Goal: Task Accomplishment & Management: Use online tool/utility

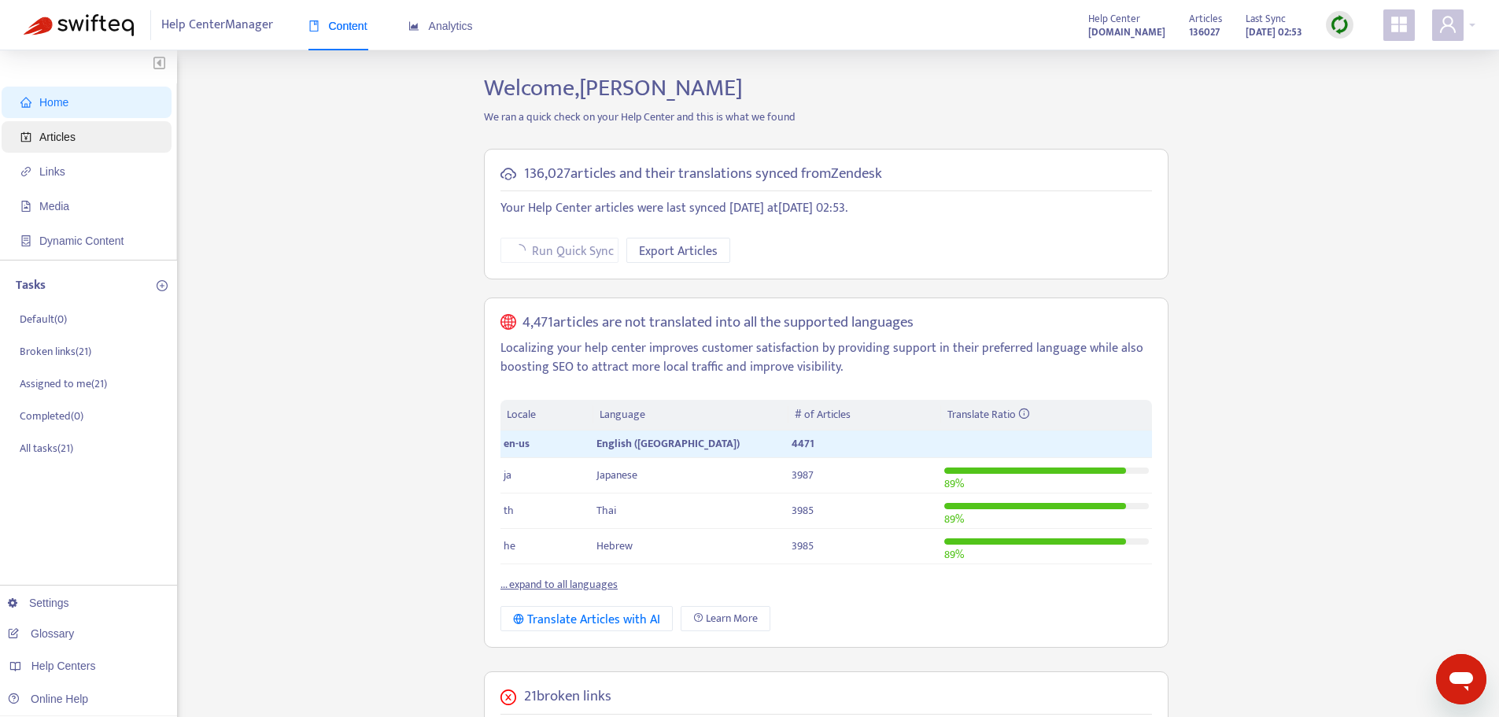
click at [50, 138] on span "Articles" at bounding box center [57, 137] width 36 height 13
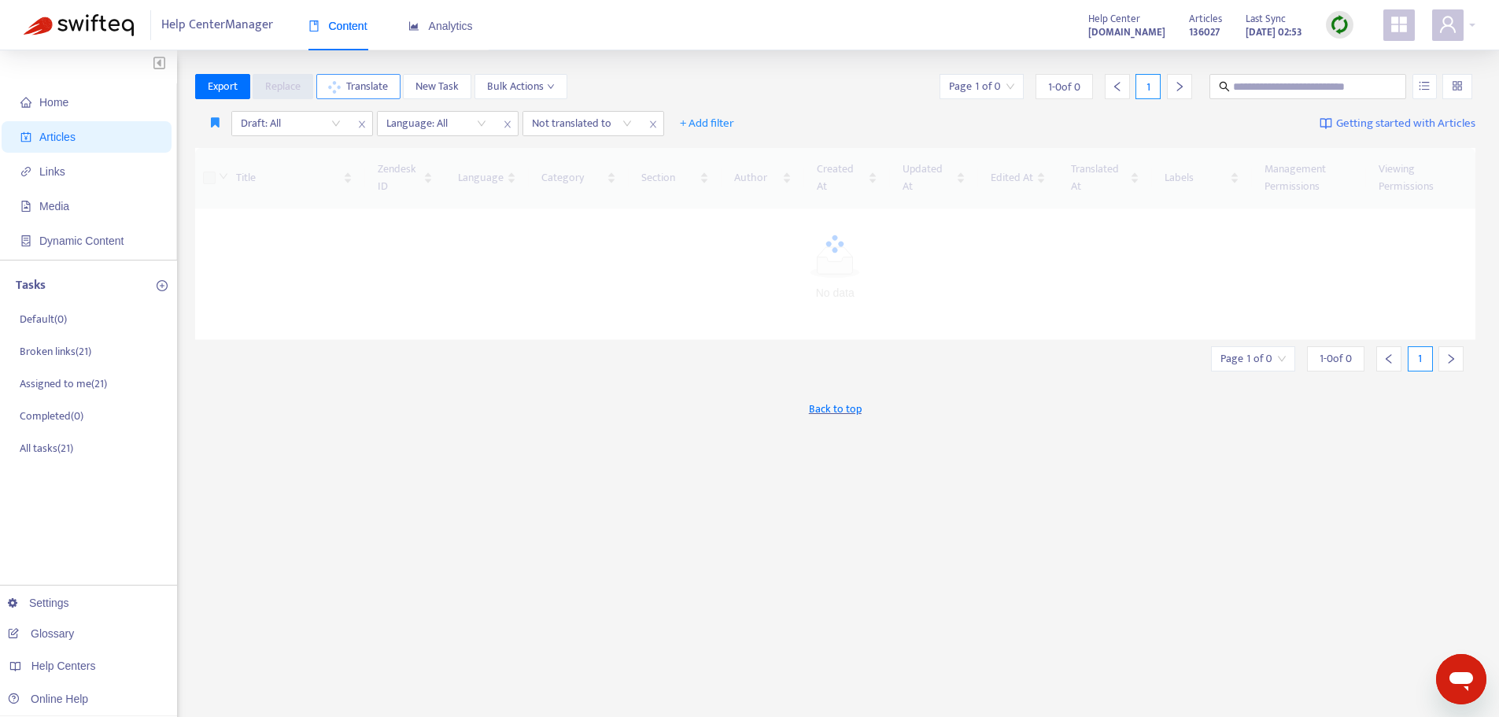
click at [378, 90] on span "Translate" at bounding box center [367, 86] width 42 height 17
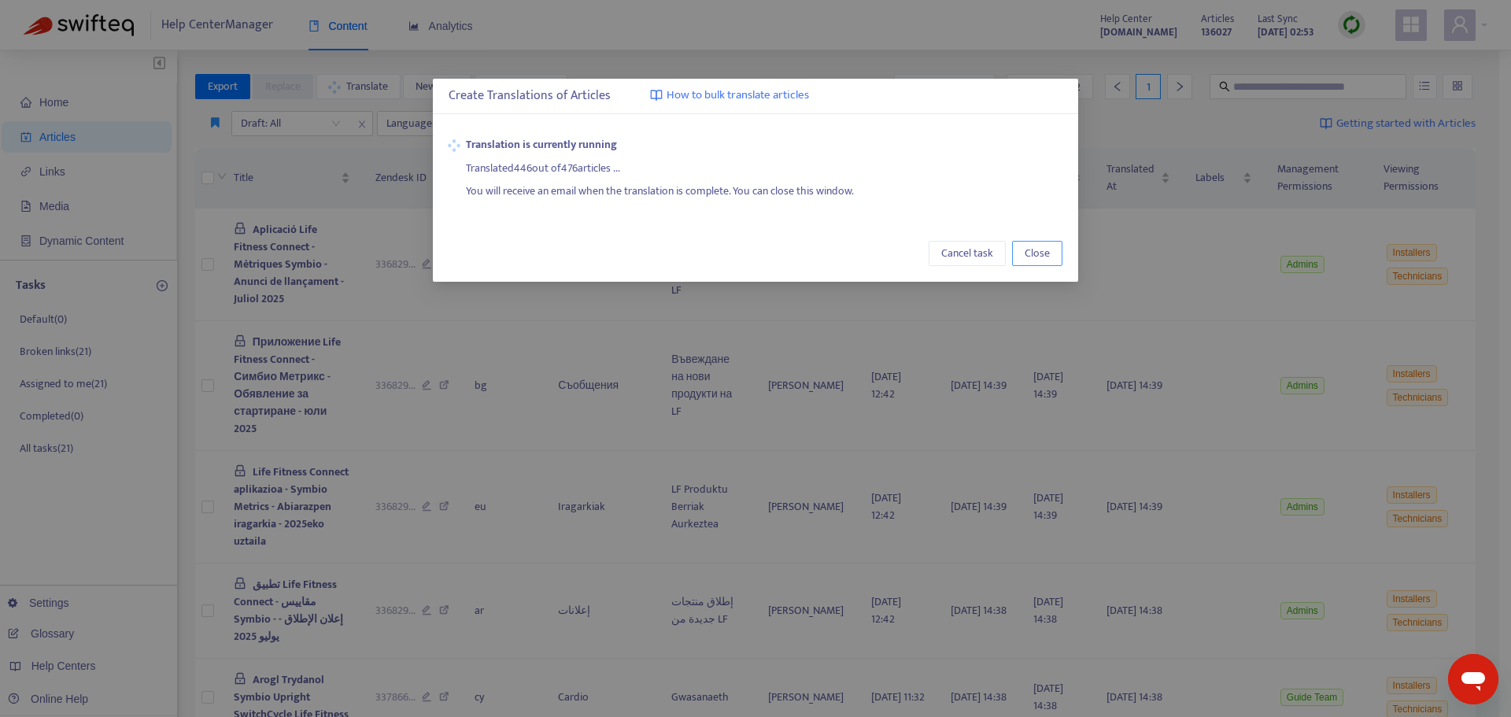
click at [1039, 257] on span "Close" at bounding box center [1036, 253] width 25 height 17
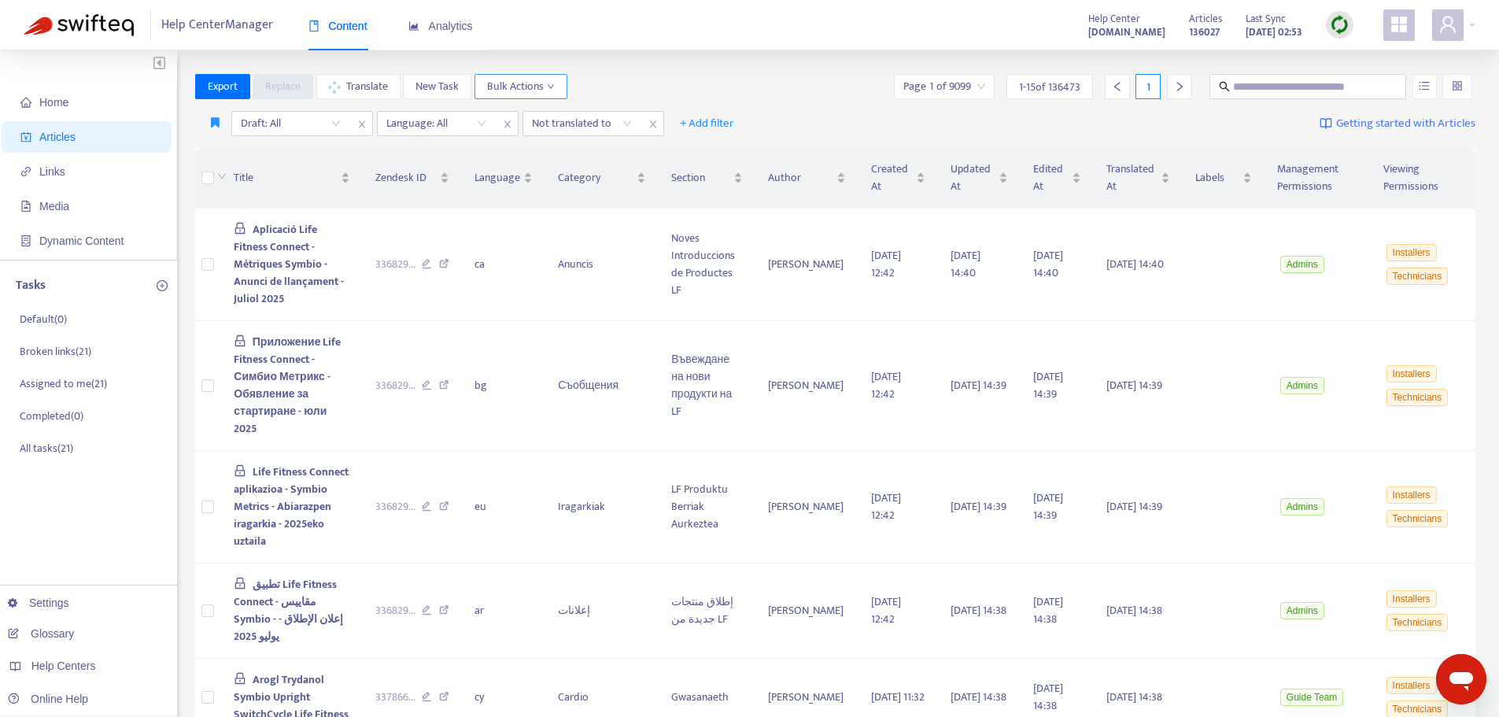
click at [550, 83] on icon "down" at bounding box center [551, 87] width 8 height 8
click at [631, 87] on div "Export Replace Translate New Task Bulk Actions Page 1 of 9099 1 - 15 of 136473 1" at bounding box center [835, 86] width 1281 height 25
click at [57, 170] on span "Links" at bounding box center [52, 171] width 26 height 13
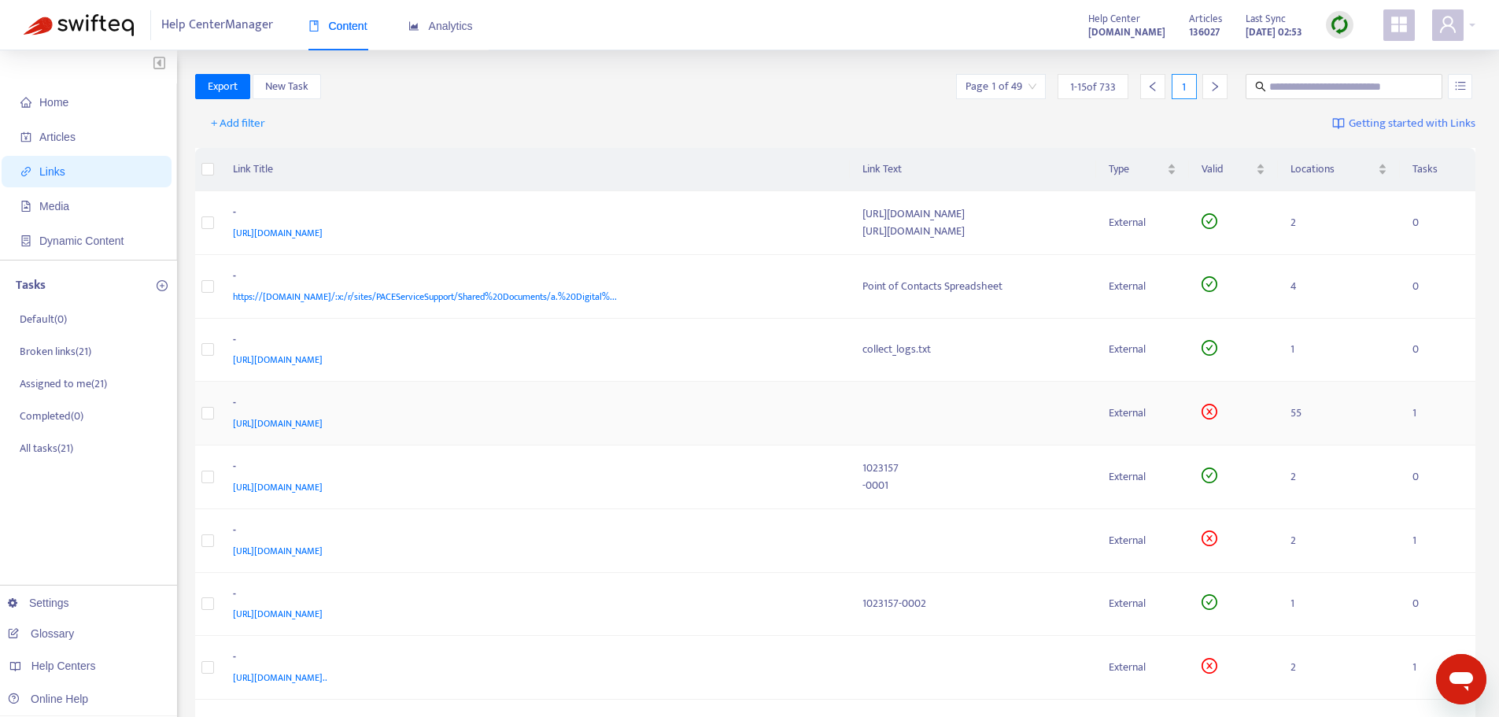
click at [323, 422] on span "[URL][DOMAIN_NAME]" at bounding box center [278, 423] width 90 height 16
click at [58, 205] on span "Media" at bounding box center [54, 206] width 30 height 13
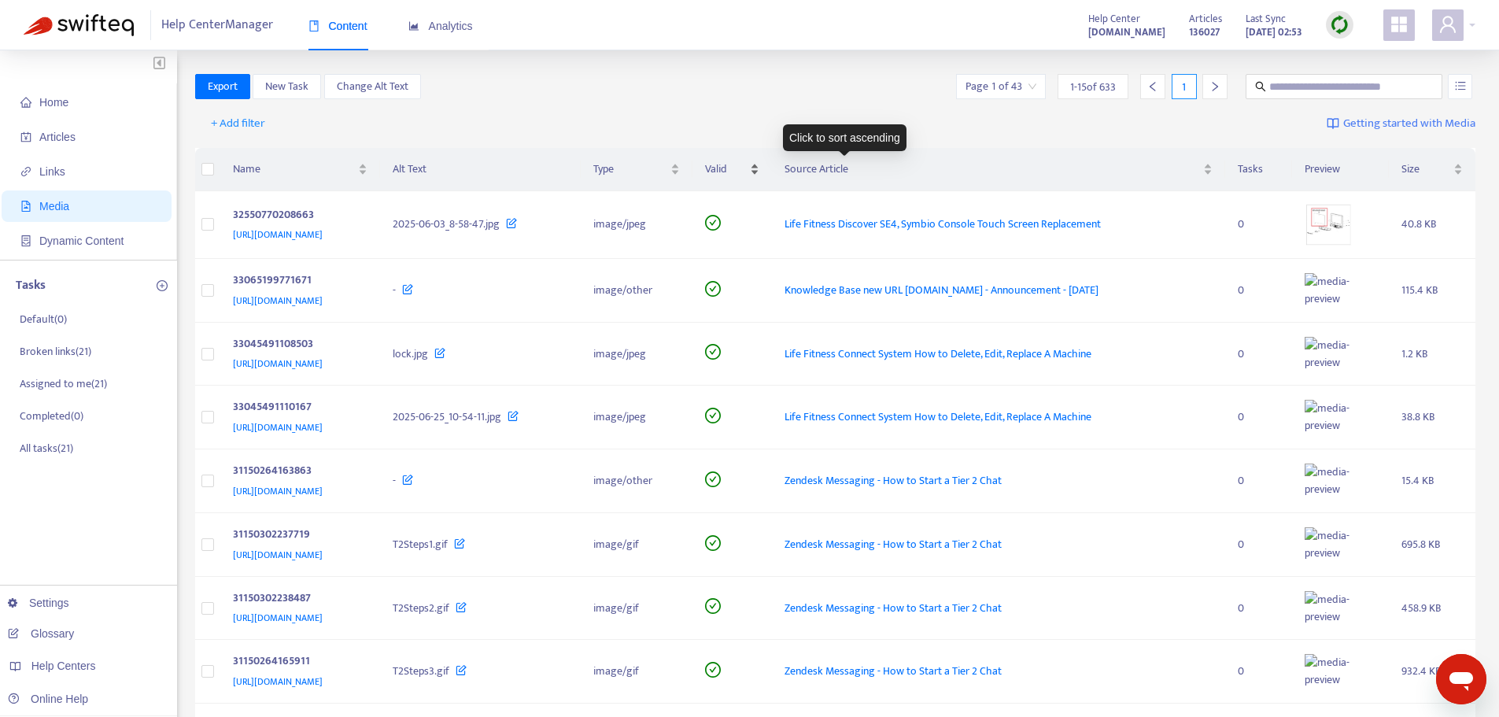
click at [747, 168] on span "Valid" at bounding box center [726, 168] width 42 height 17
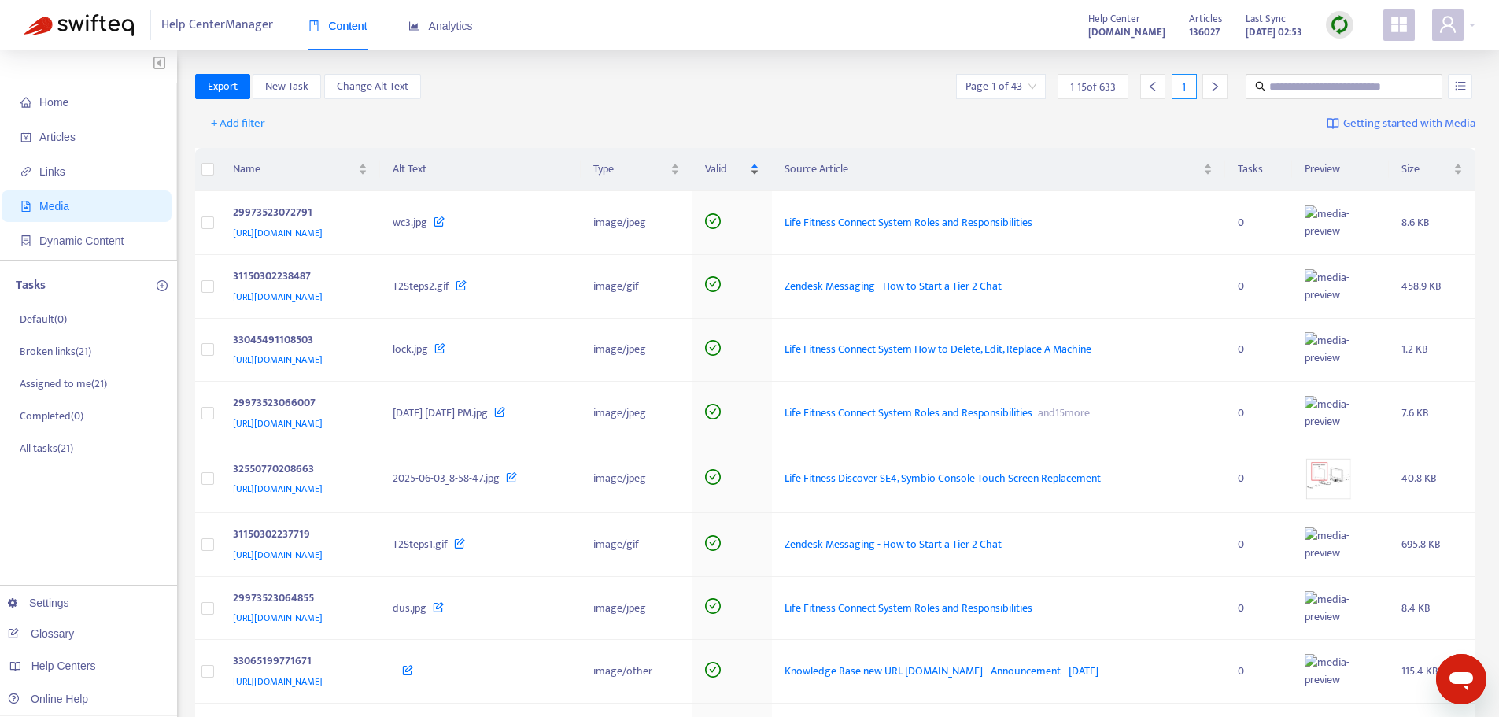
click at [747, 168] on span "Valid" at bounding box center [726, 168] width 42 height 17
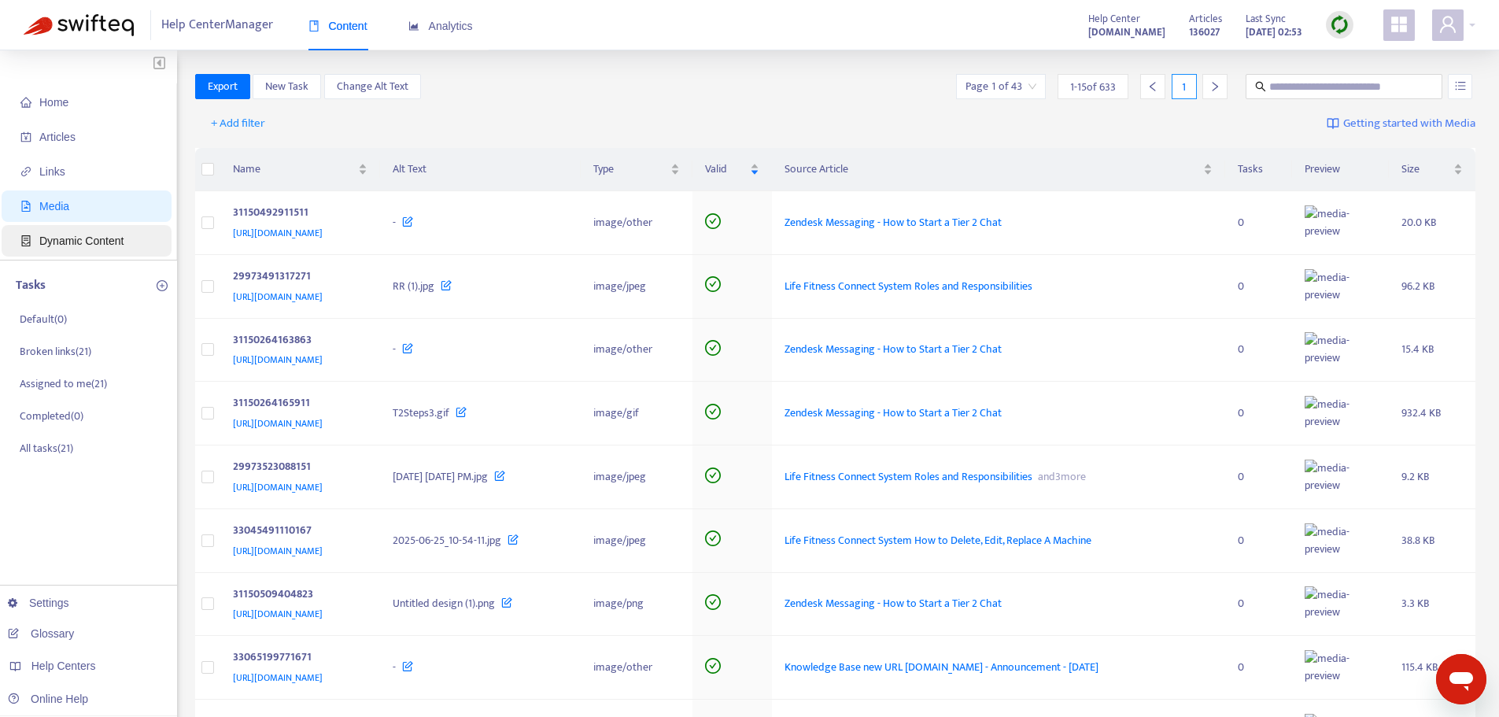
click at [72, 245] on span "Dynamic Content" at bounding box center [81, 240] width 84 height 13
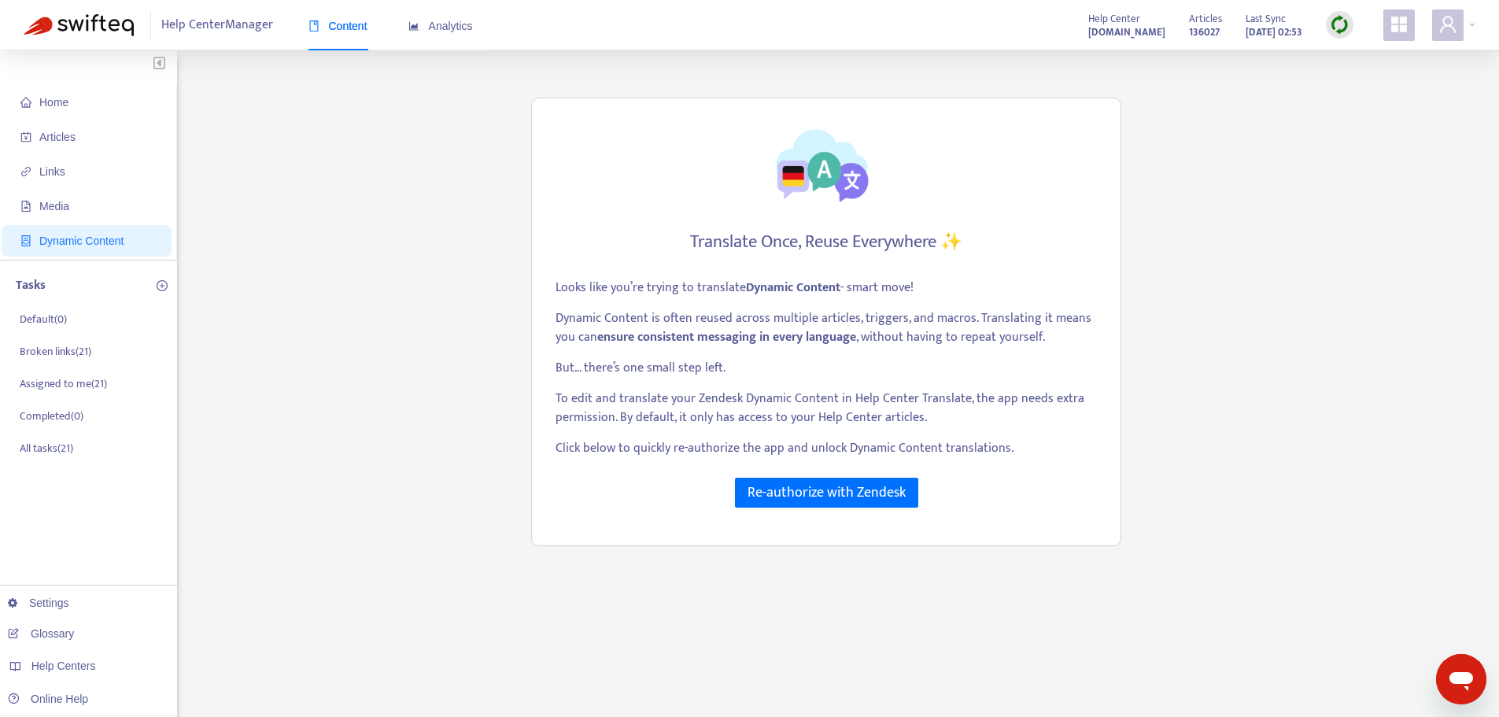
click at [473, 26] on div "Content Analytics" at bounding box center [398, 26] width 180 height 48
click at [452, 27] on span "Analytics" at bounding box center [440, 26] width 65 height 13
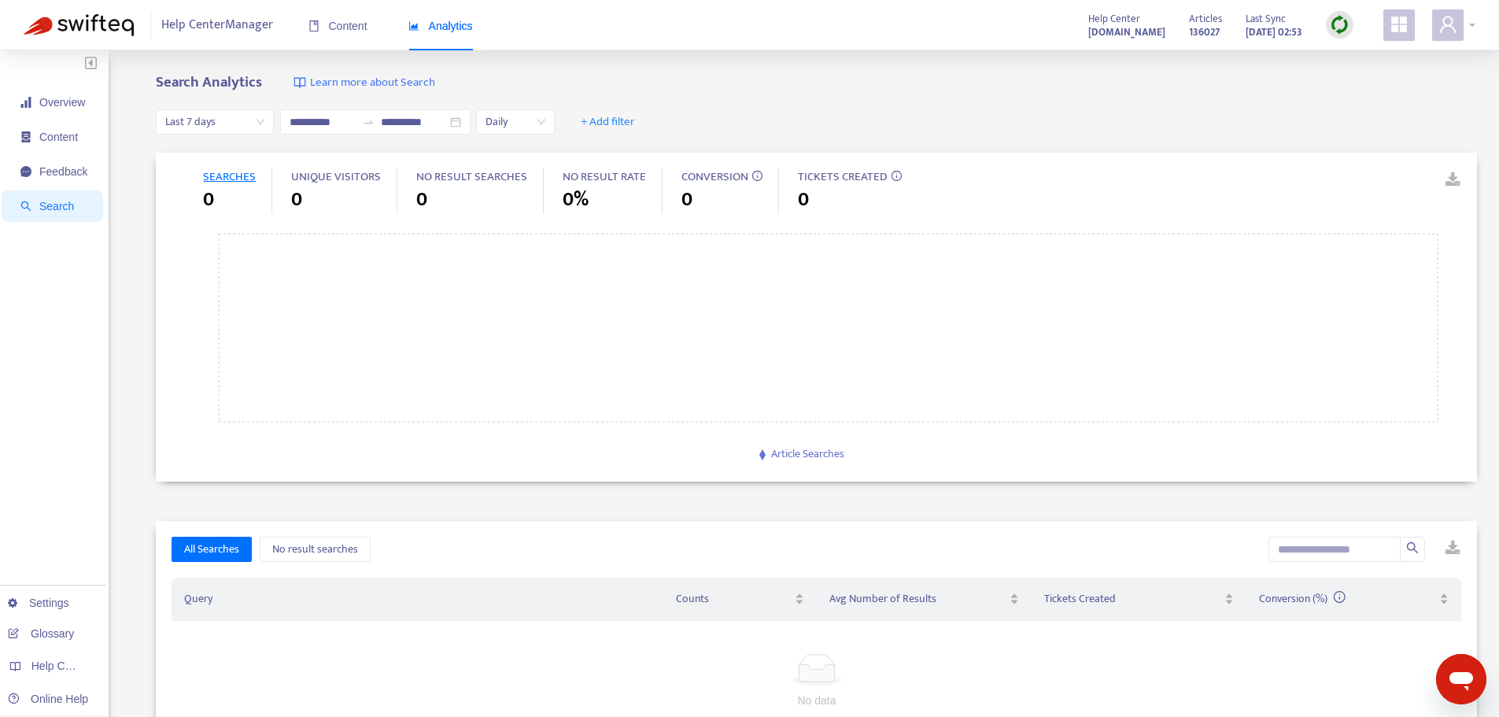
click at [1449, 29] on icon "user" at bounding box center [1447, 24] width 19 height 19
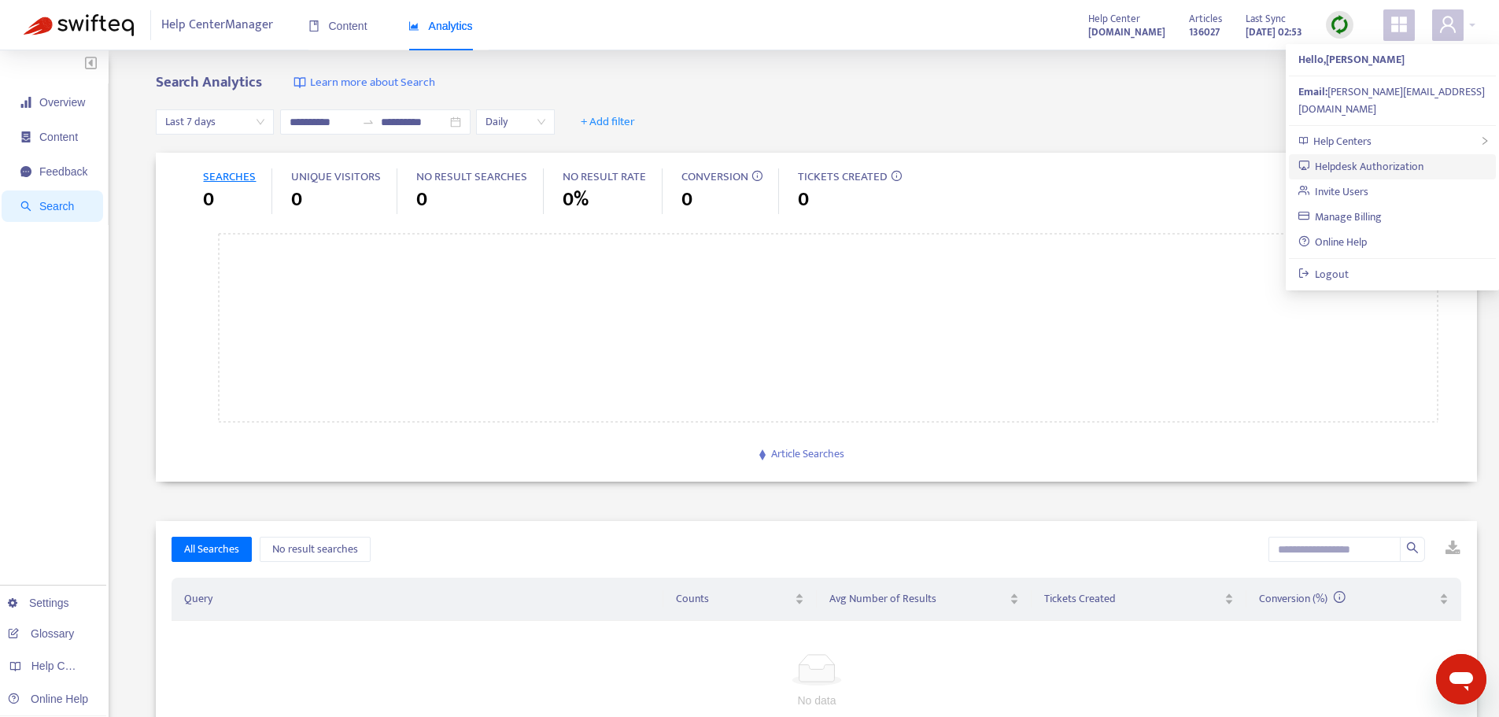
click at [1378, 157] on link "Helpdesk Authorization" at bounding box center [1361, 166] width 126 height 18
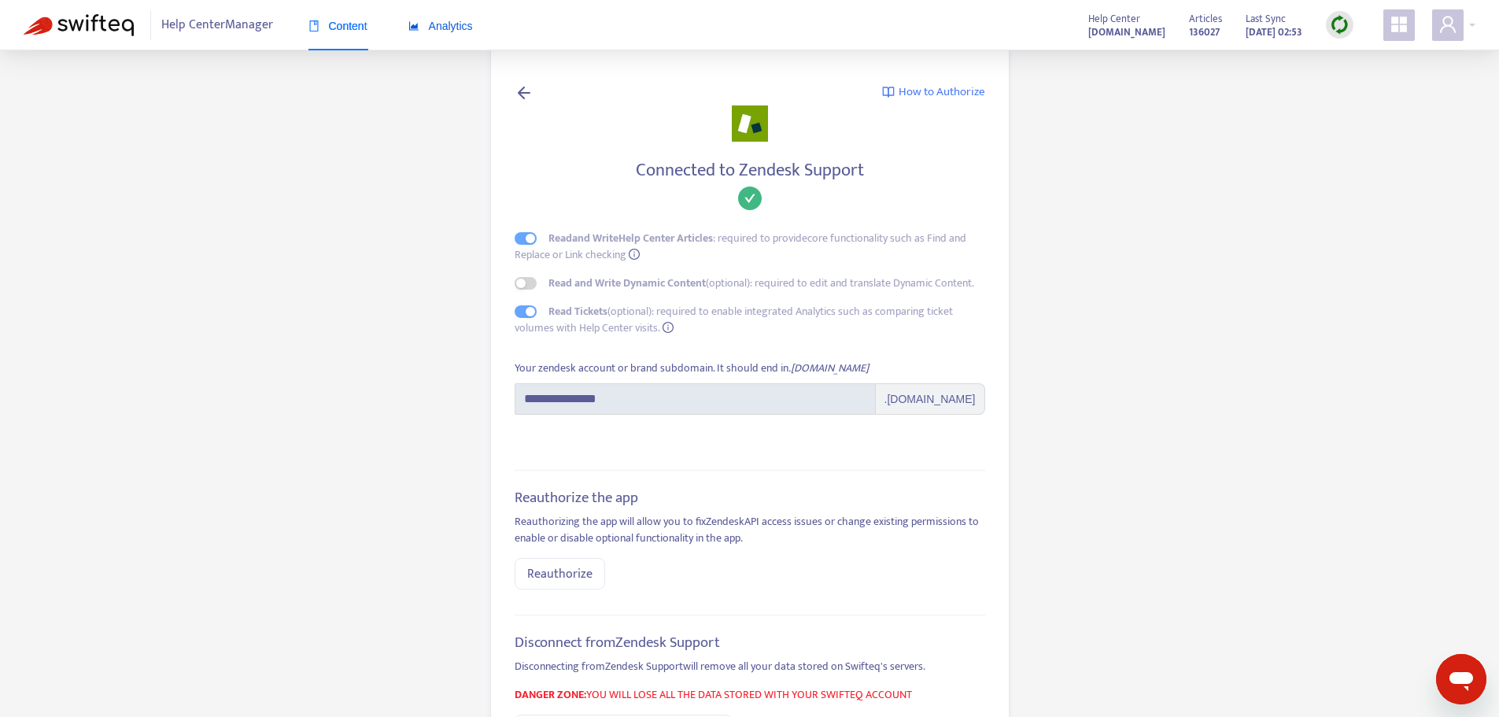
click at [460, 27] on span "Analytics" at bounding box center [440, 26] width 65 height 13
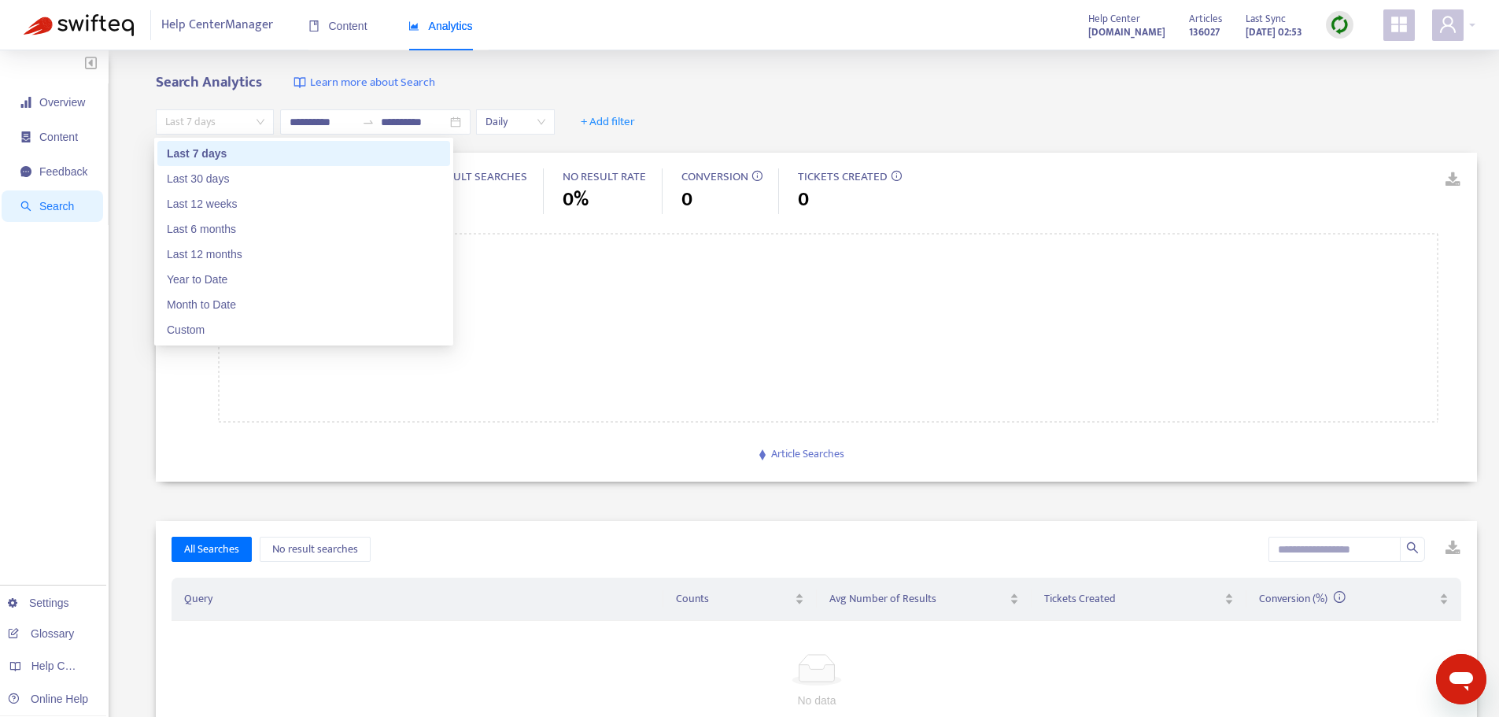
click at [252, 120] on span "Last 7 days" at bounding box center [214, 122] width 99 height 24
click at [216, 178] on div "Last 30 days" at bounding box center [304, 178] width 274 height 17
type input "**********"
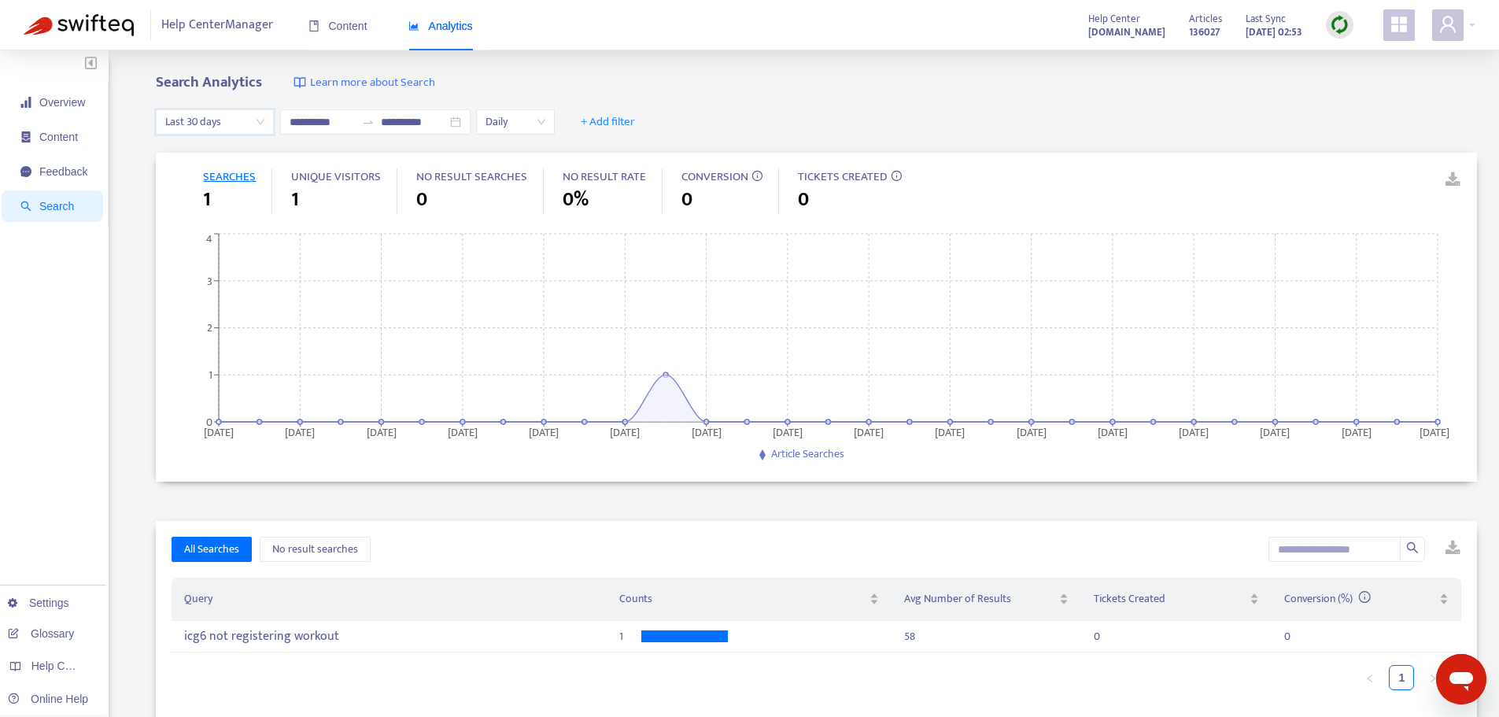
click at [545, 121] on span "Daily" at bounding box center [515, 122] width 60 height 24
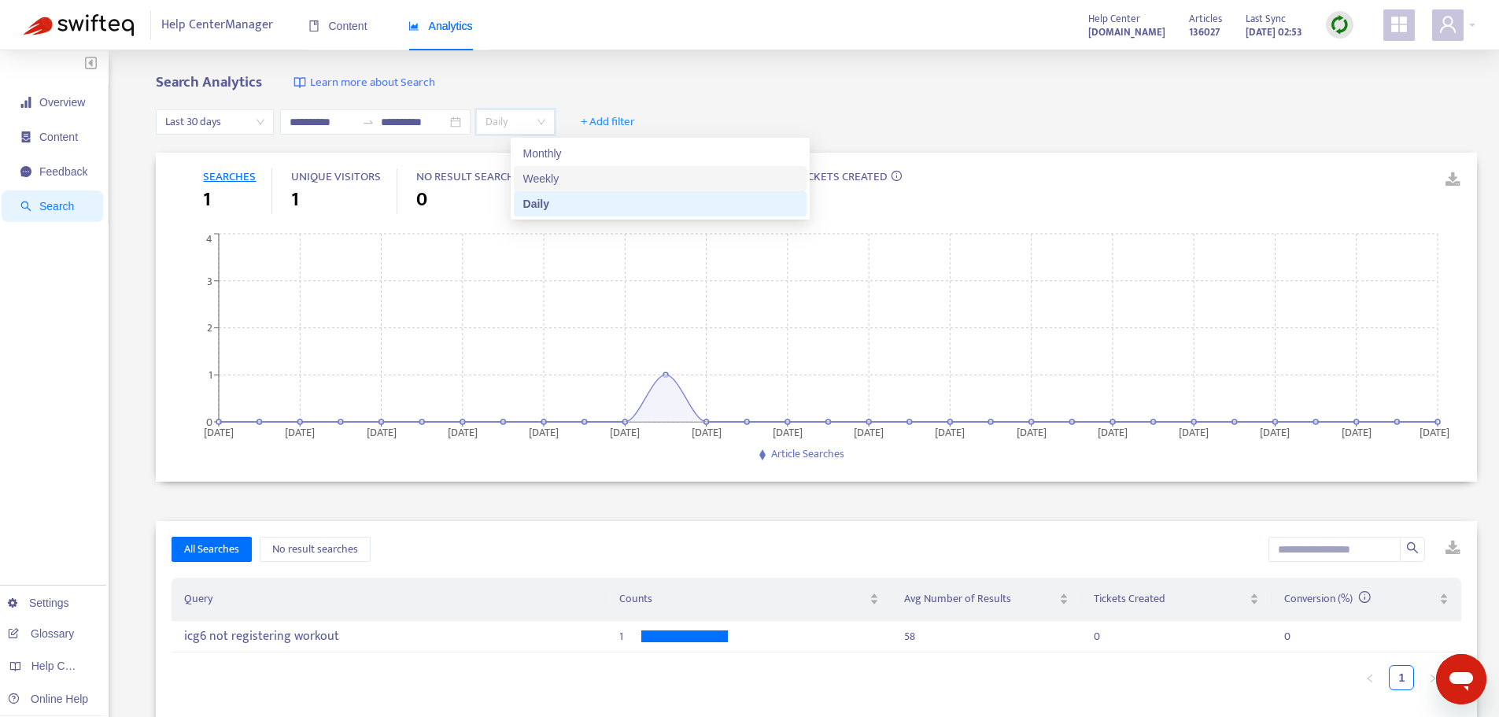
click at [553, 181] on div "Weekly" at bounding box center [660, 178] width 274 height 17
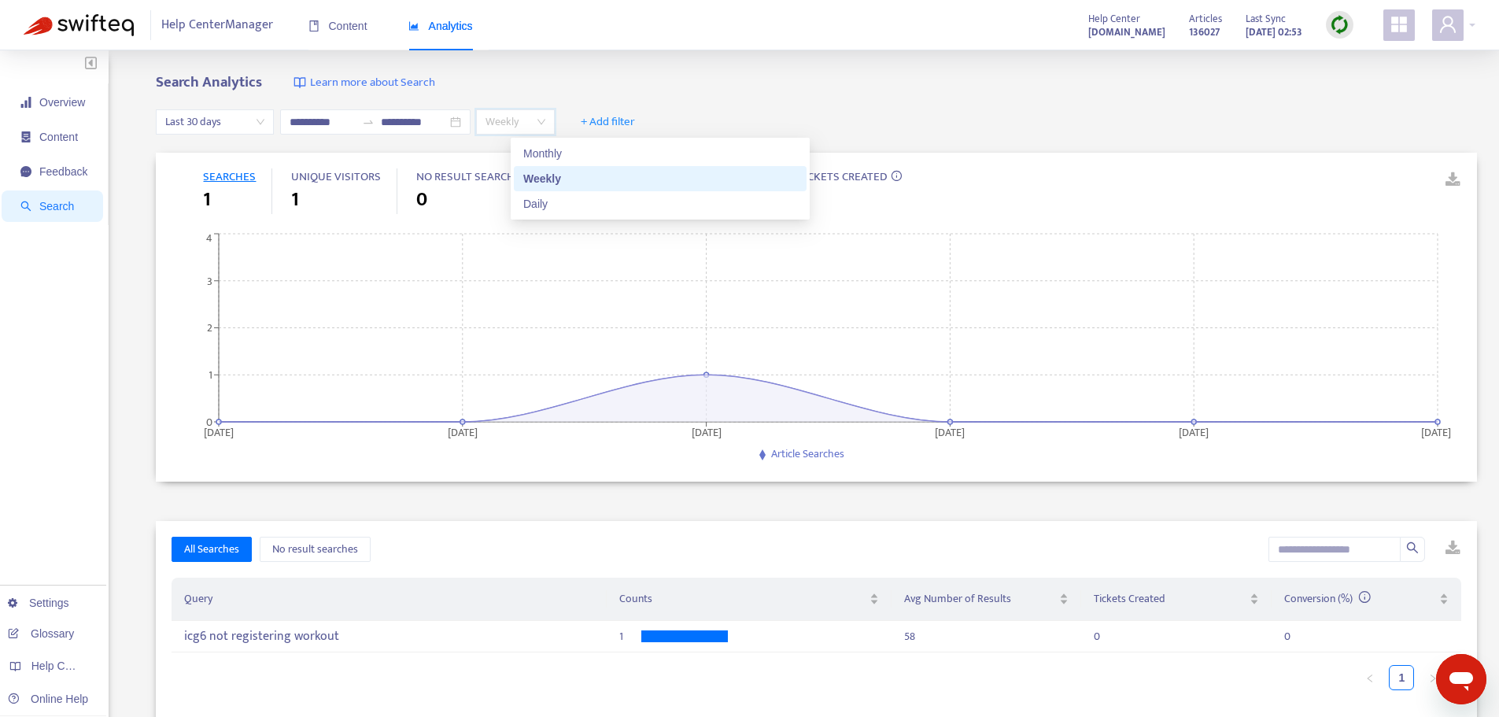
click at [545, 123] on span "Weekly" at bounding box center [515, 122] width 60 height 24
click at [551, 197] on div "Daily" at bounding box center [660, 203] width 274 height 17
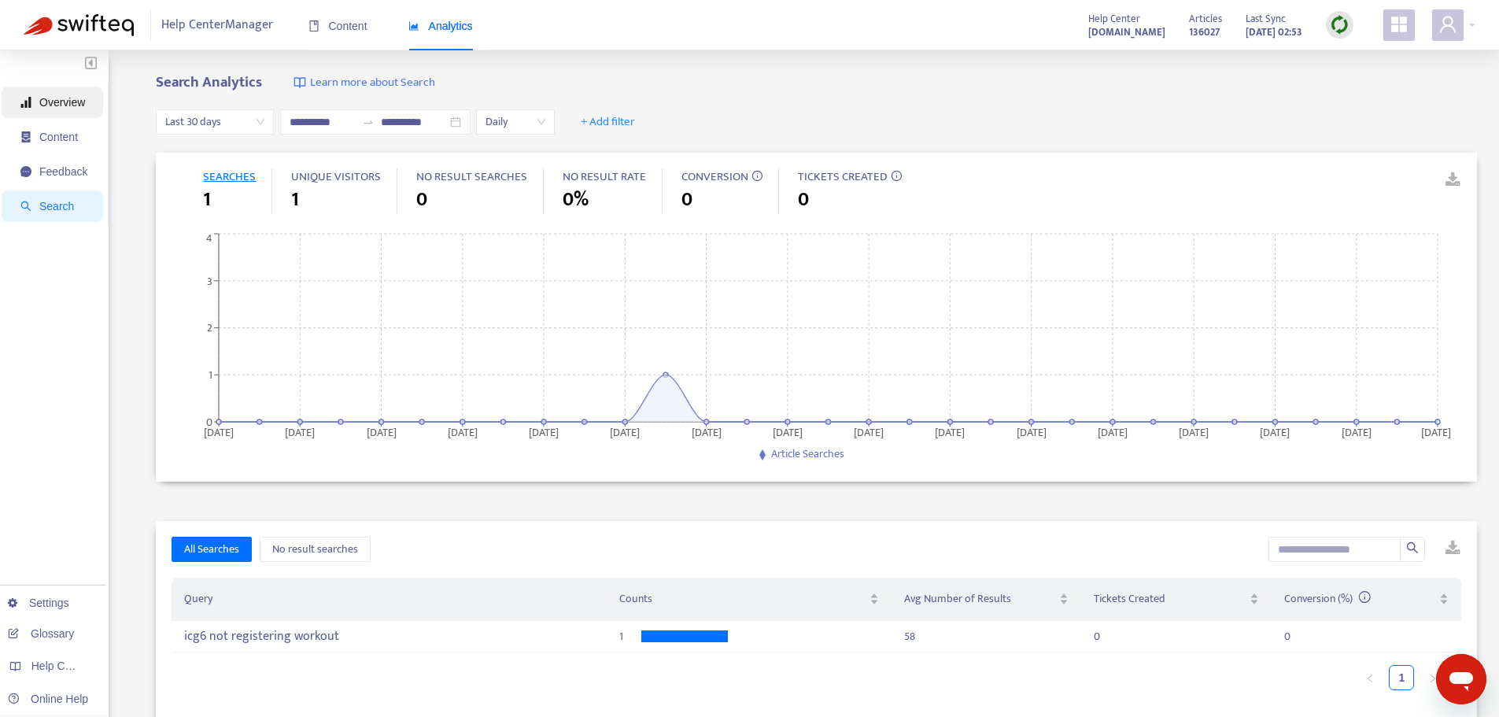
click at [64, 102] on span "Overview" at bounding box center [62, 102] width 46 height 13
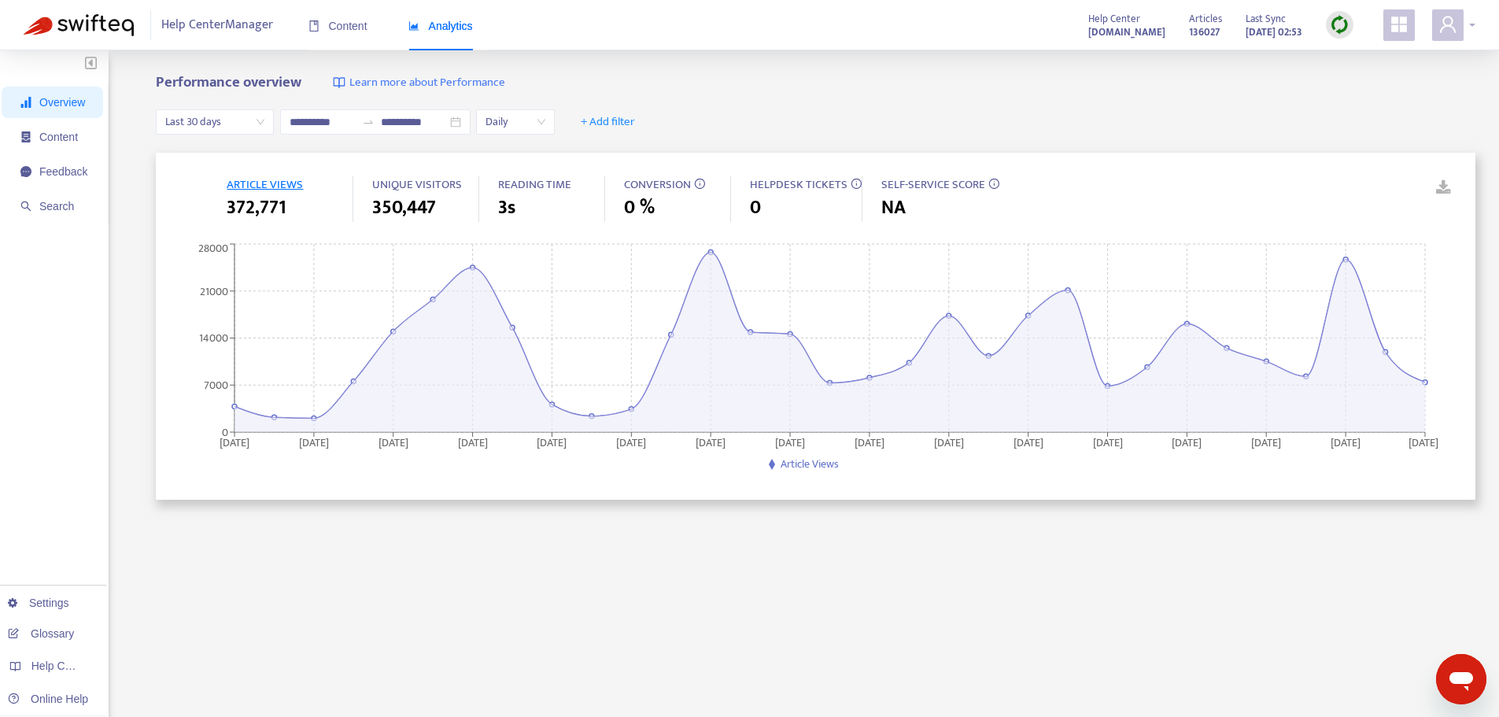
click at [1452, 20] on icon "user" at bounding box center [1448, 24] width 16 height 17
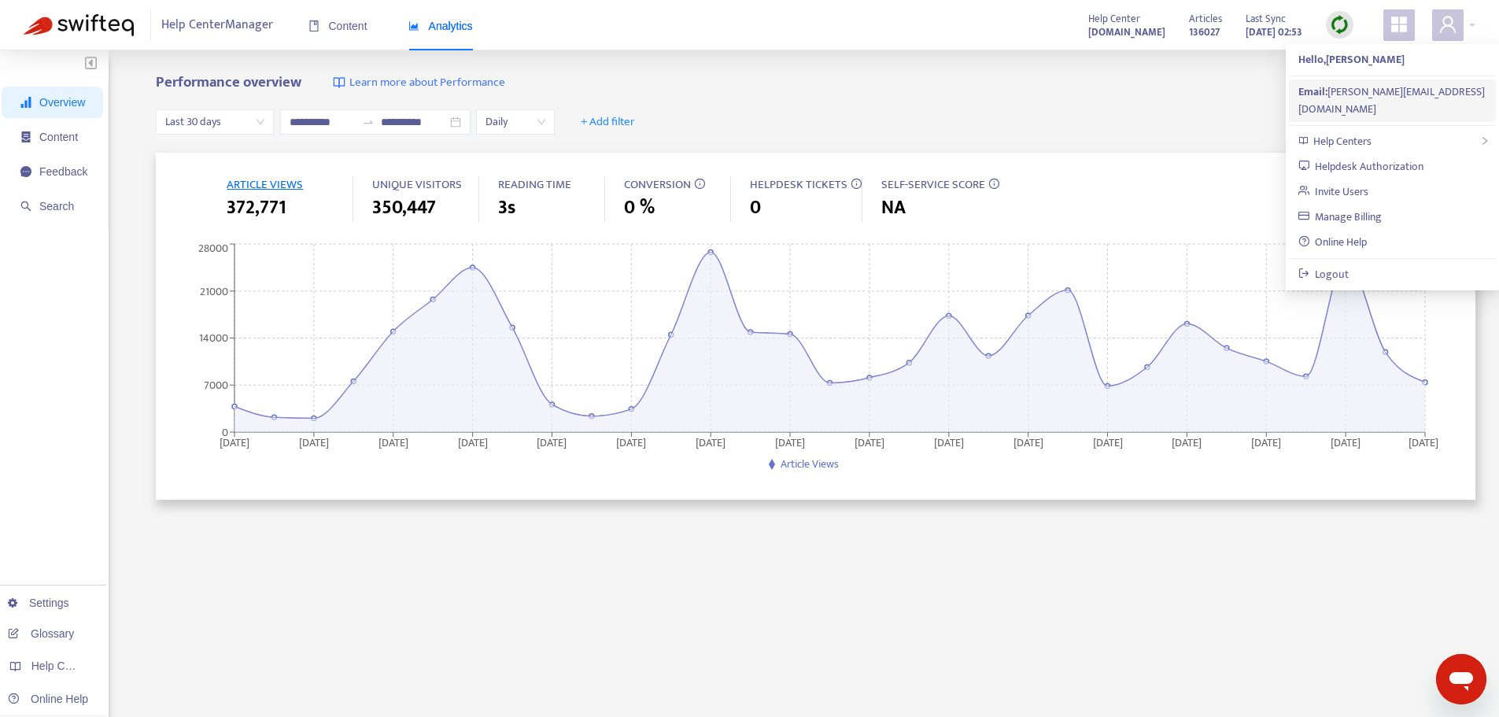
click at [1360, 91] on div "Email: [PERSON_NAME][EMAIL_ADDRESS][DOMAIN_NAME]" at bounding box center [1392, 100] width 188 height 35
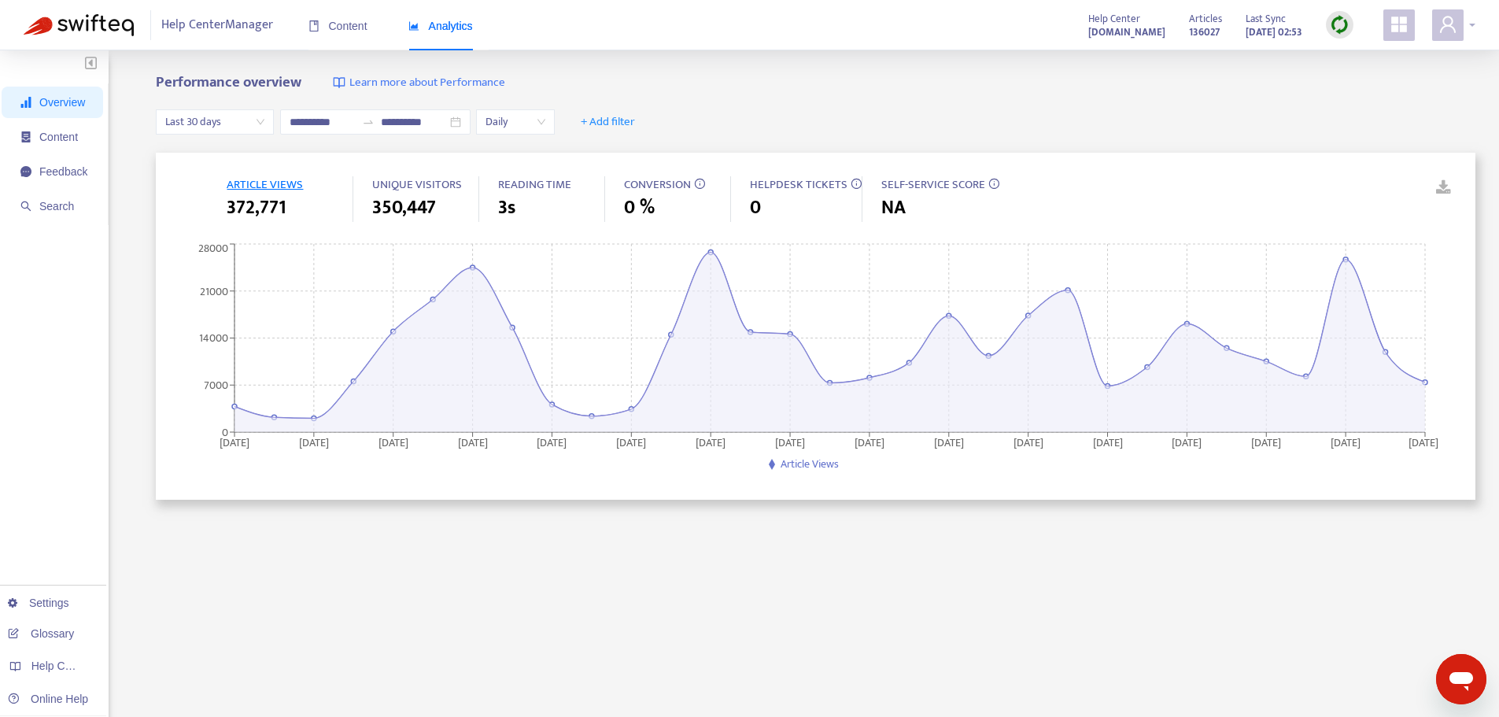
click at [1466, 26] on div at bounding box center [1453, 24] width 43 height 31
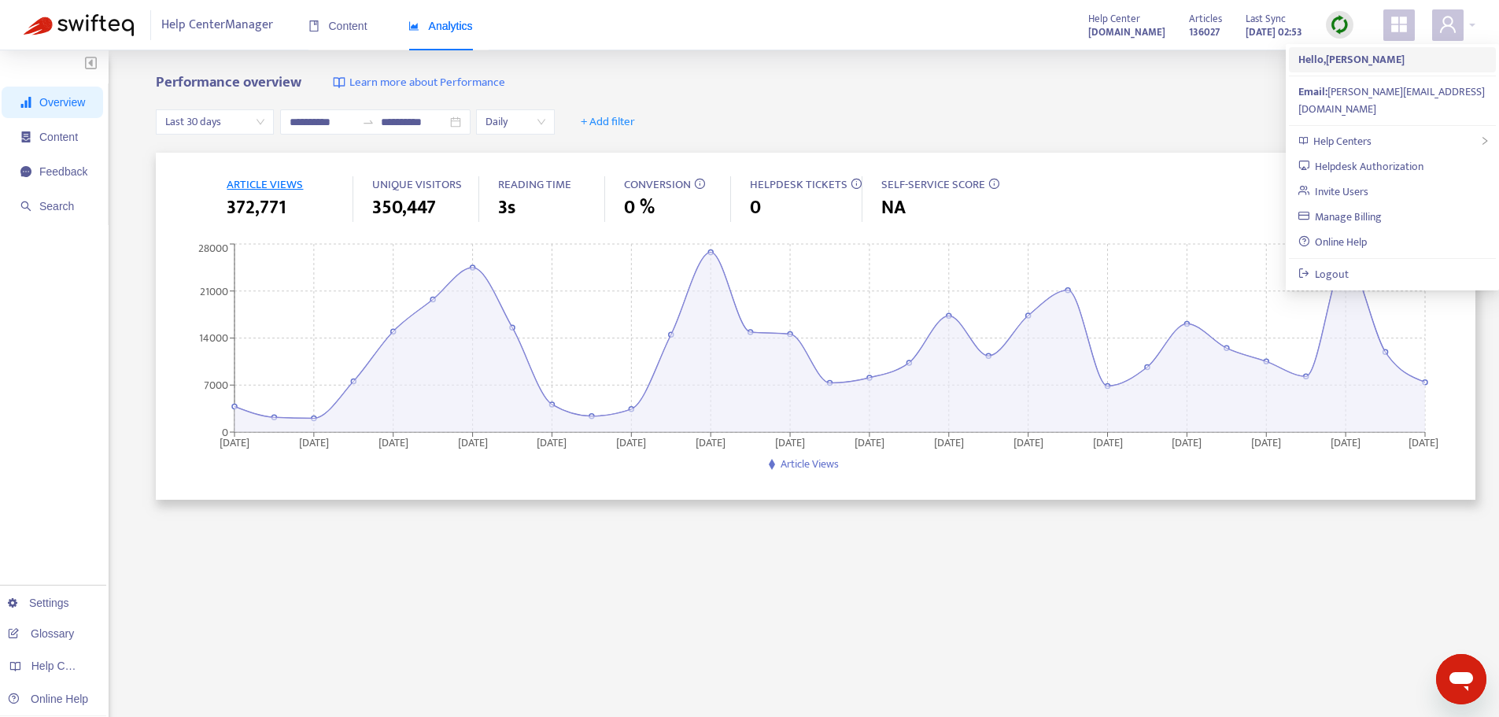
click at [1335, 53] on strong "Hello, [PERSON_NAME]" at bounding box center [1351, 59] width 106 height 18
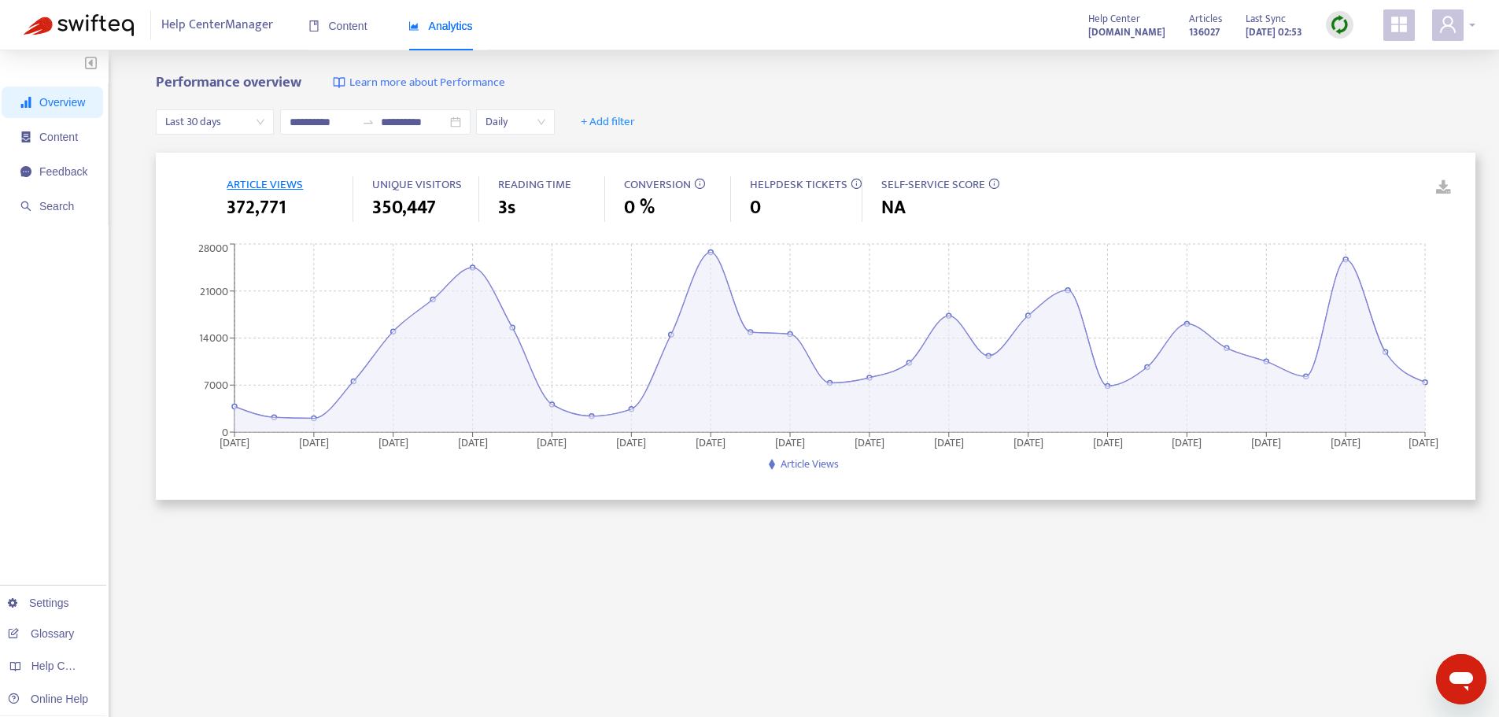
click at [1455, 32] on icon "user" at bounding box center [1447, 24] width 19 height 19
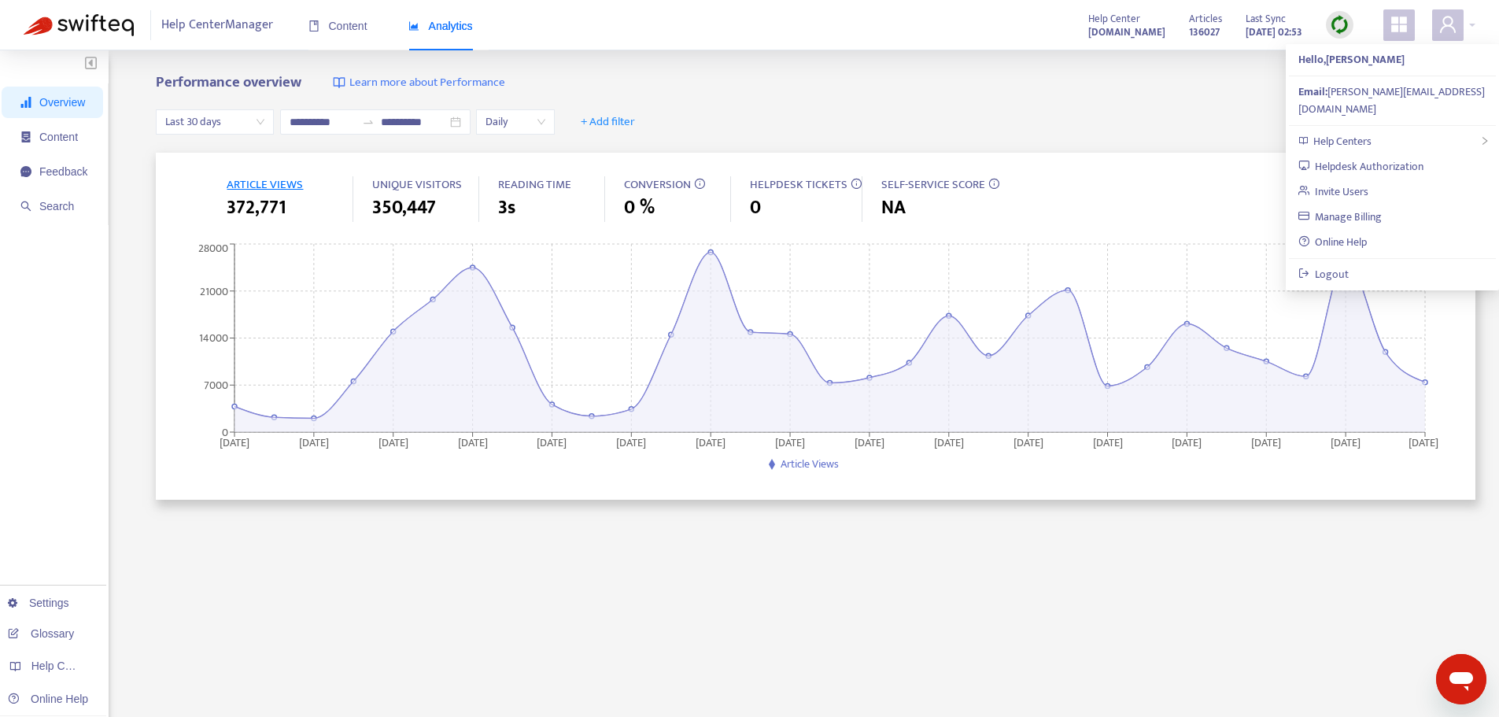
click at [1401, 30] on icon "appstore" at bounding box center [1399, 25] width 16 height 16
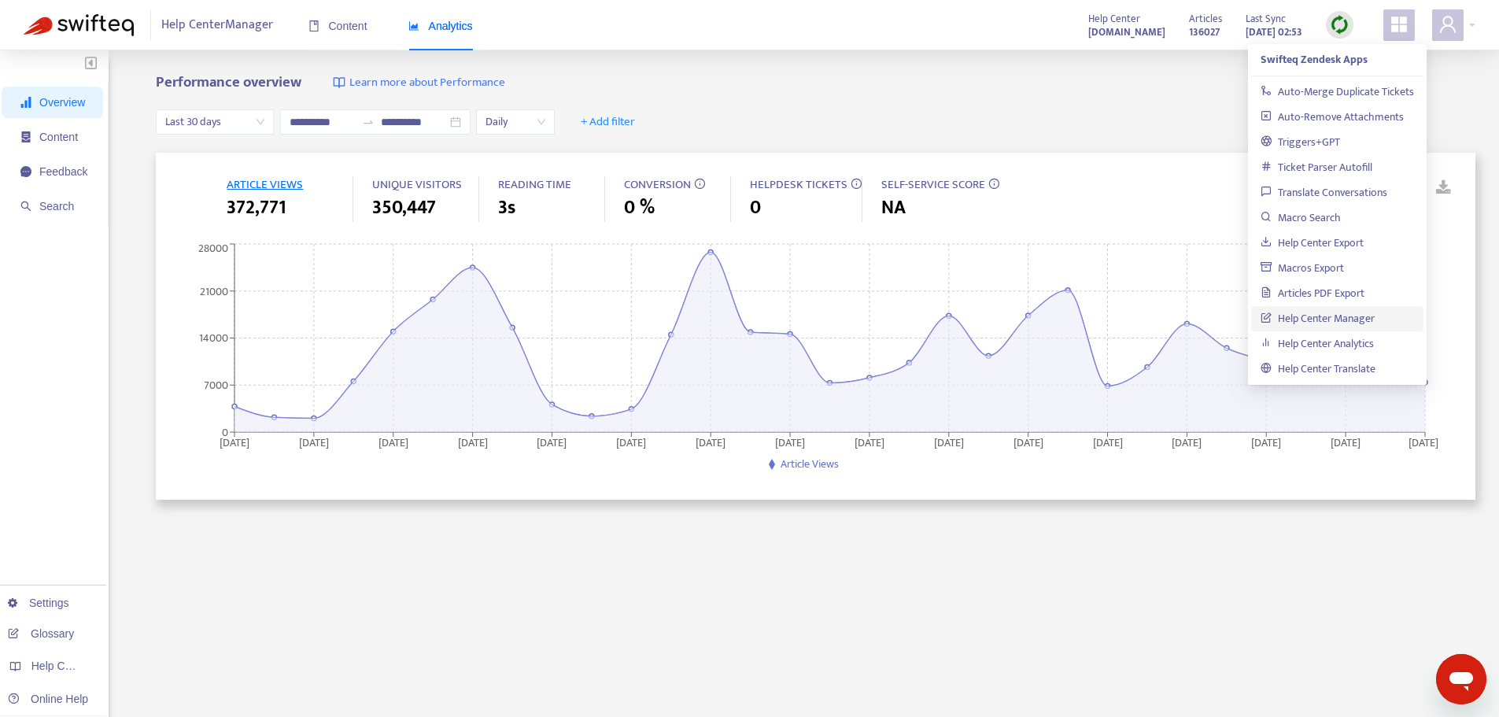
click at [440, 30] on span "Analytics" at bounding box center [440, 26] width 65 height 13
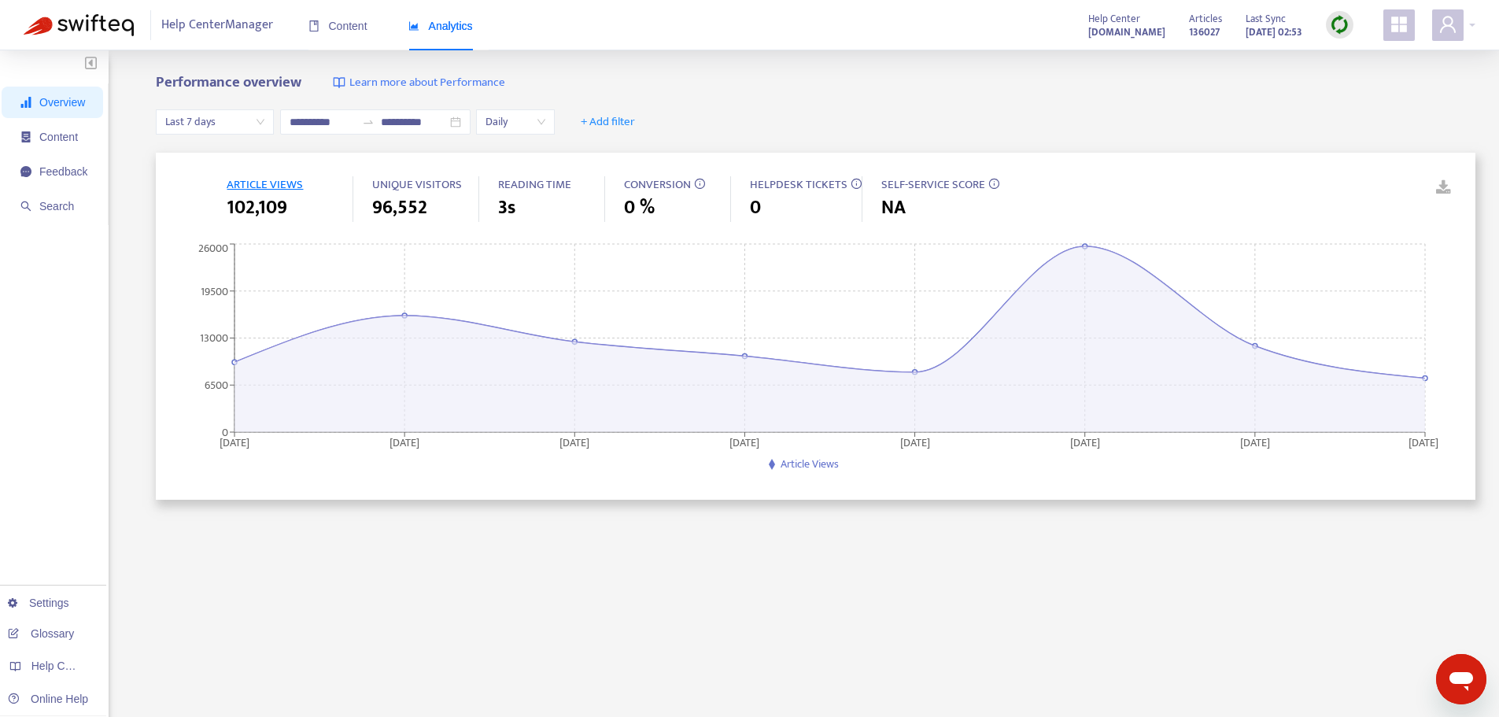
click at [225, 123] on span "Last 7 days" at bounding box center [214, 122] width 99 height 24
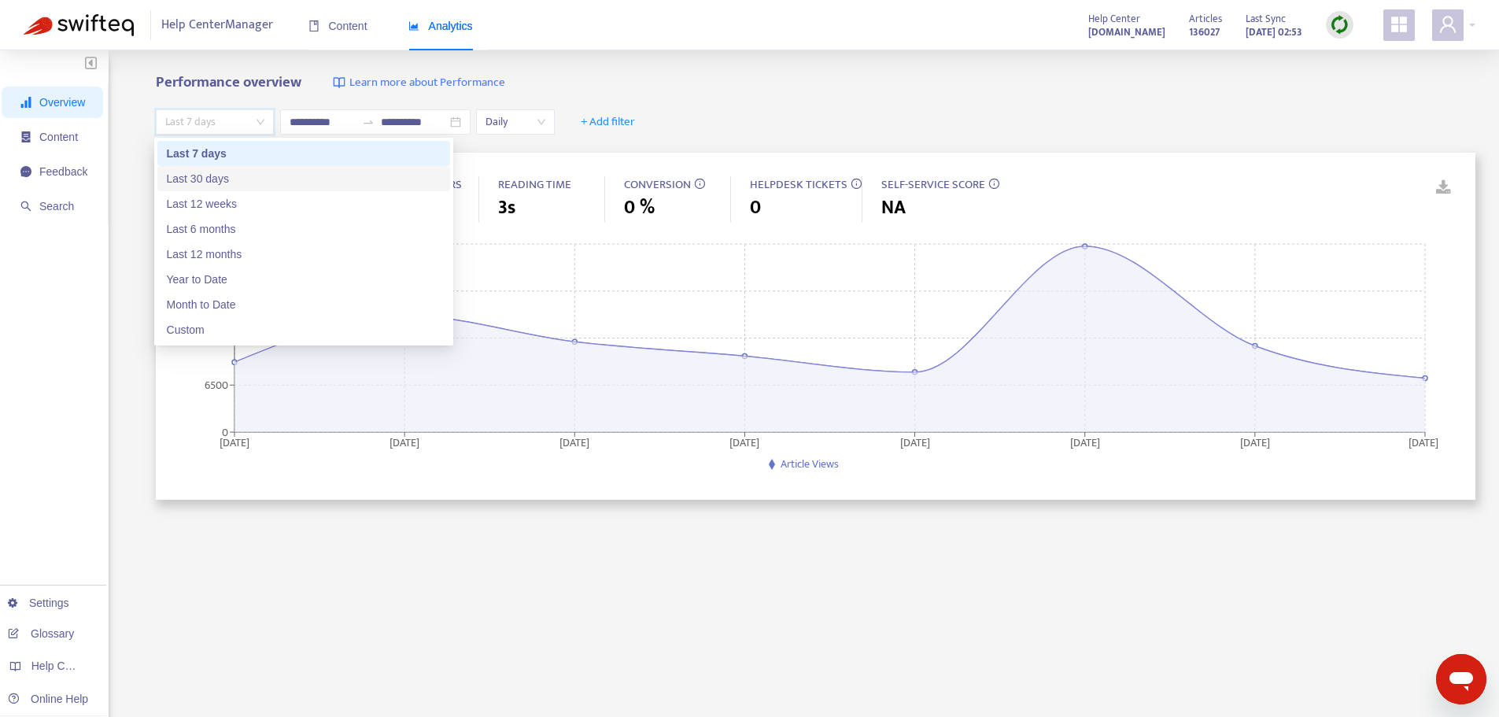
click at [223, 175] on div "Last 30 days" at bounding box center [304, 178] width 274 height 17
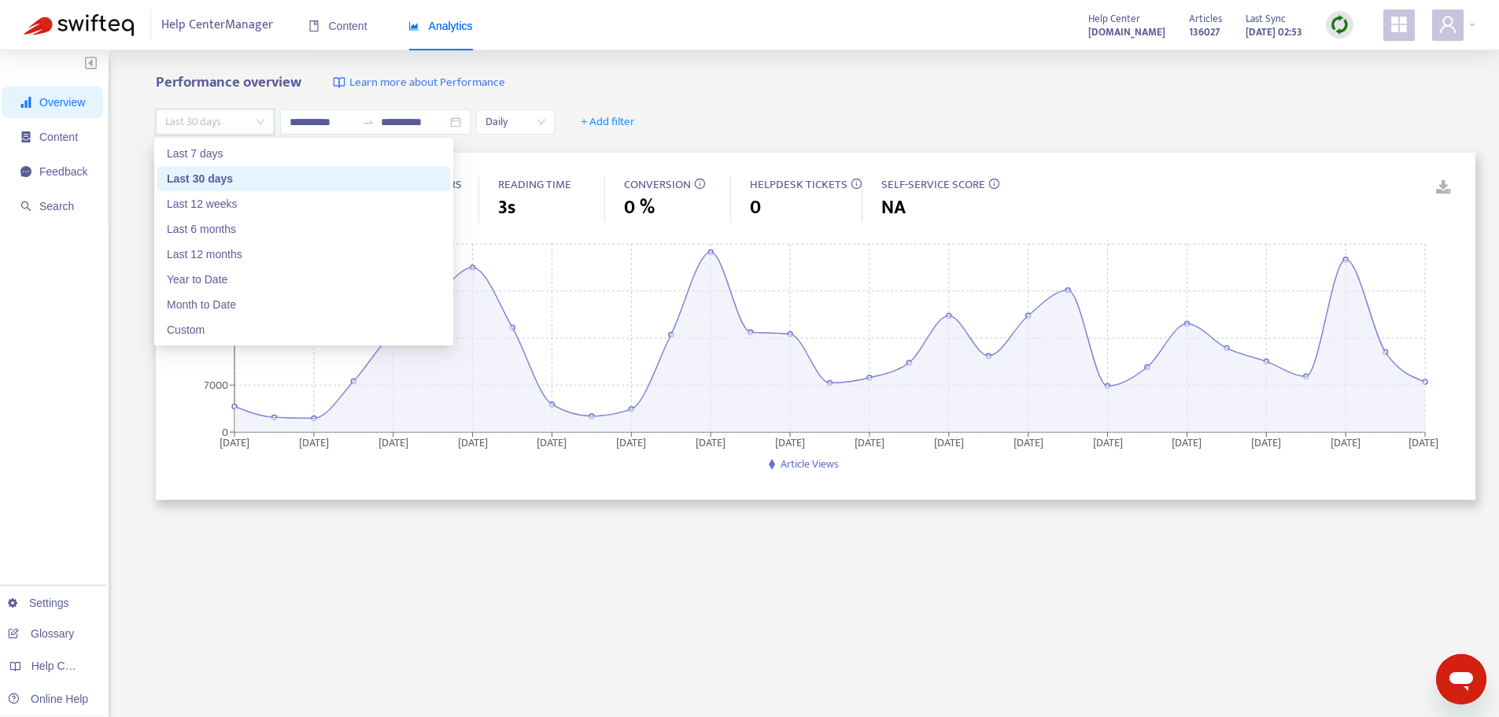
click at [214, 126] on span "Last 30 days" at bounding box center [214, 122] width 99 height 24
click at [209, 205] on div "Last 12 weeks" at bounding box center [304, 203] width 274 height 17
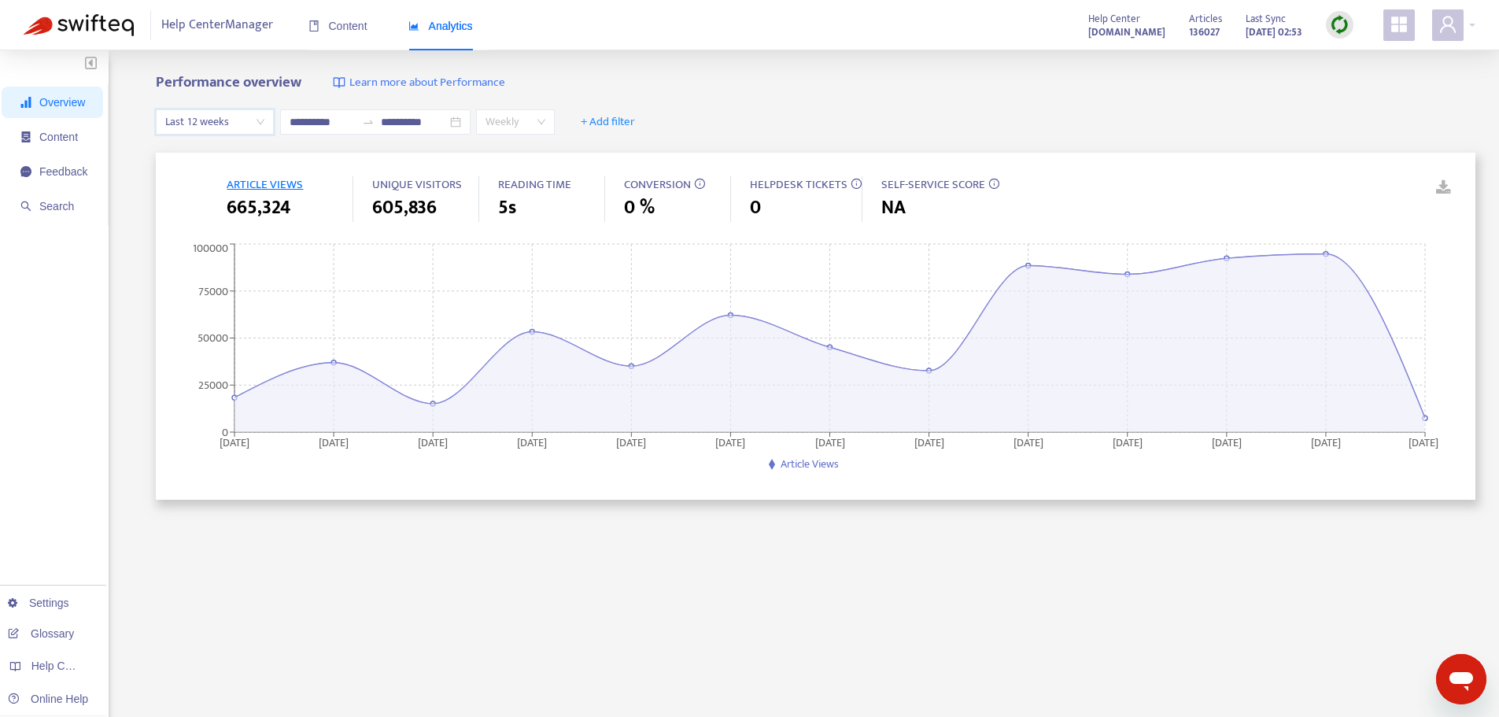
click at [555, 124] on div "Weekly" at bounding box center [515, 121] width 79 height 25
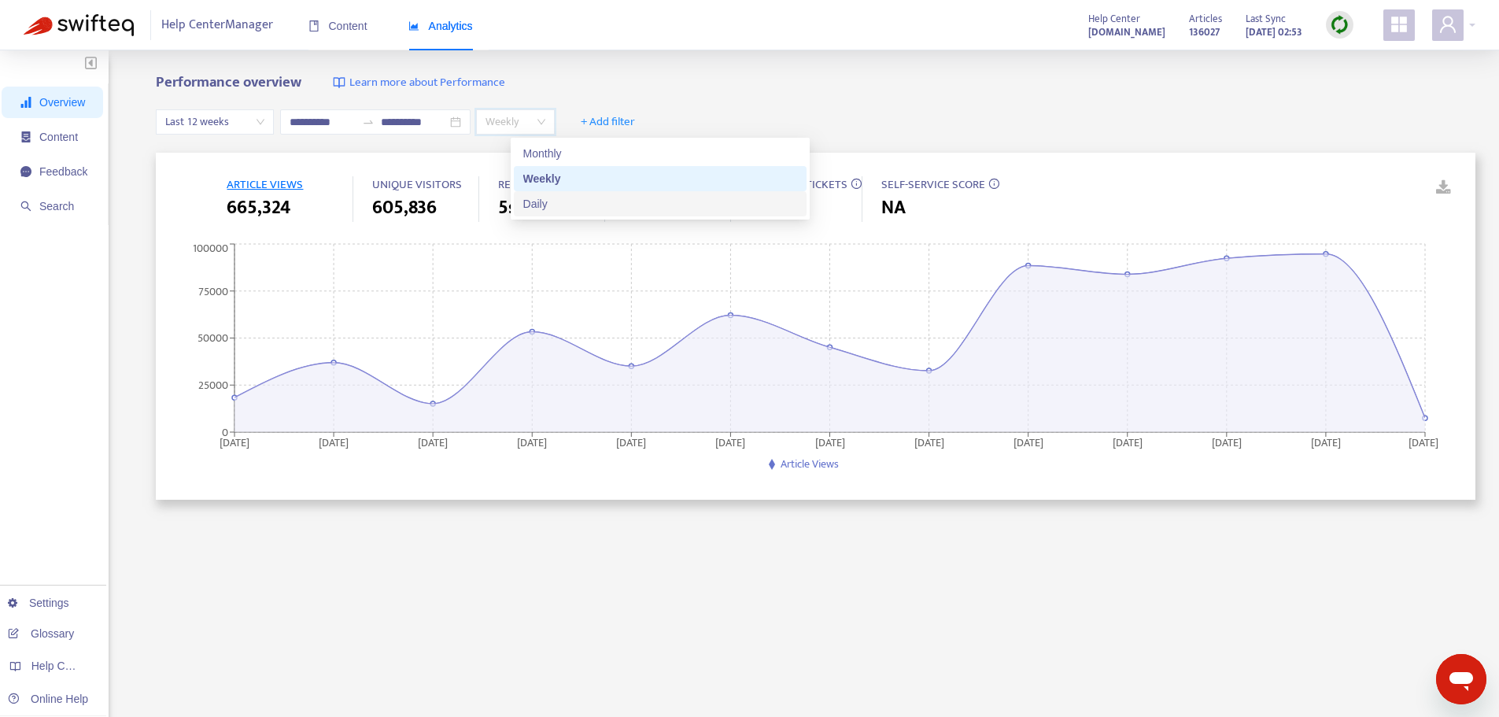
click at [561, 203] on div "Daily" at bounding box center [660, 203] width 274 height 17
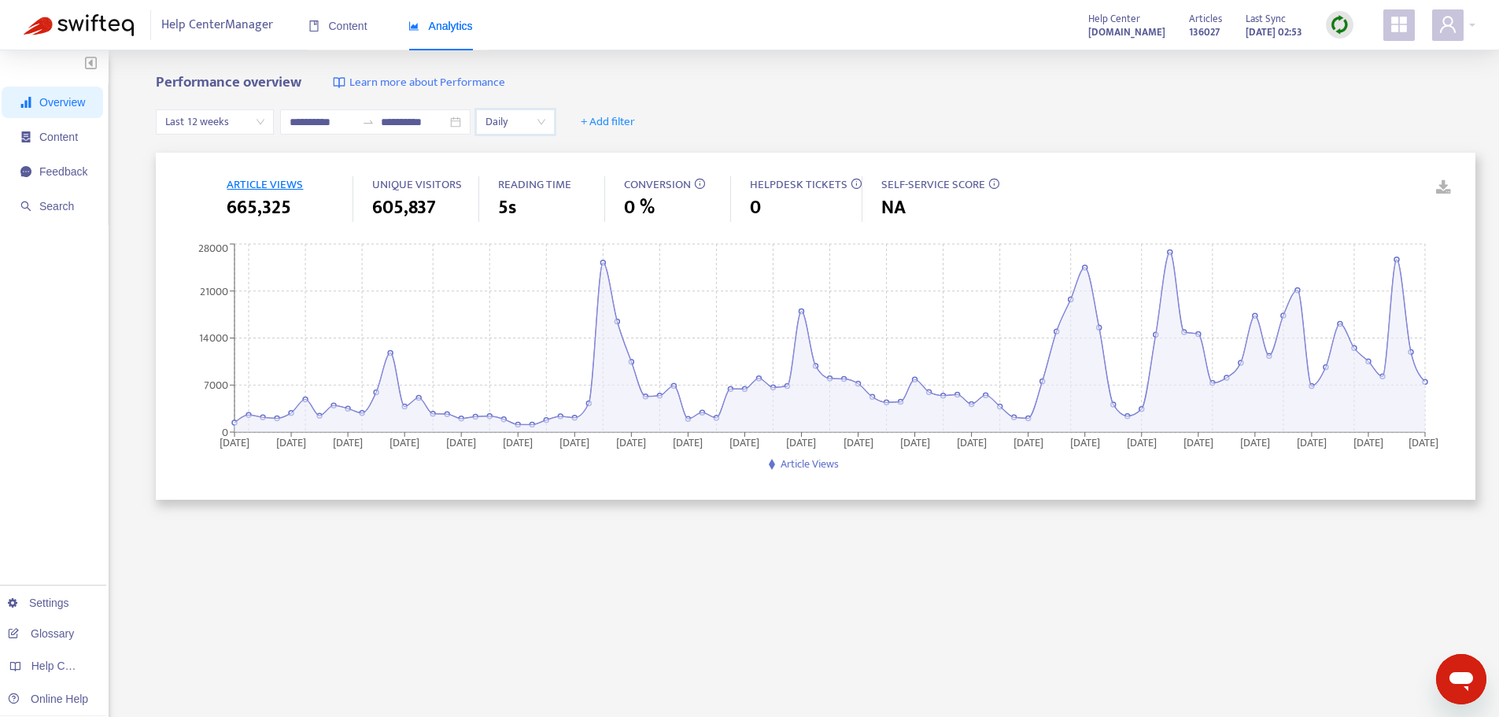
click at [182, 120] on span "Last 12 weeks" at bounding box center [214, 122] width 99 height 24
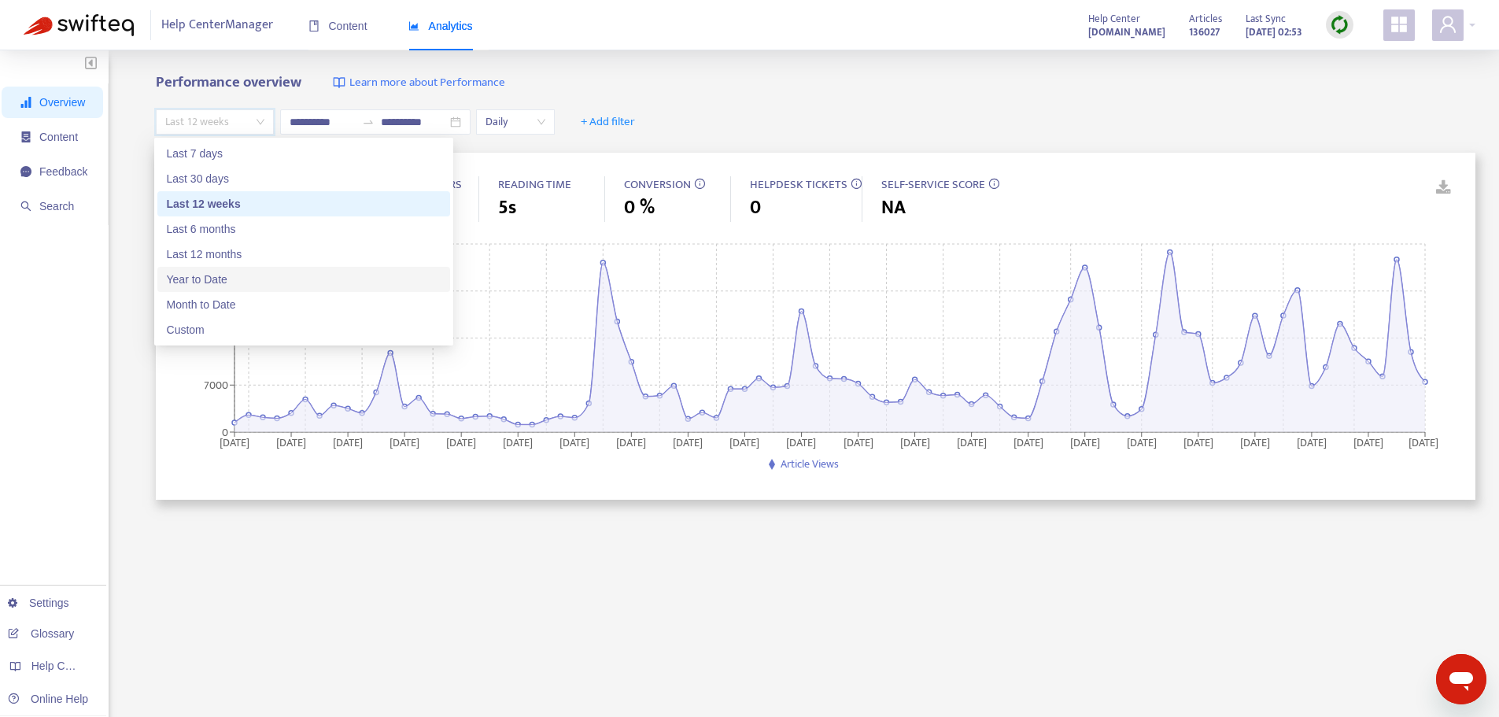
click at [187, 278] on div "Year to Date" at bounding box center [304, 279] width 274 height 17
type input "**********"
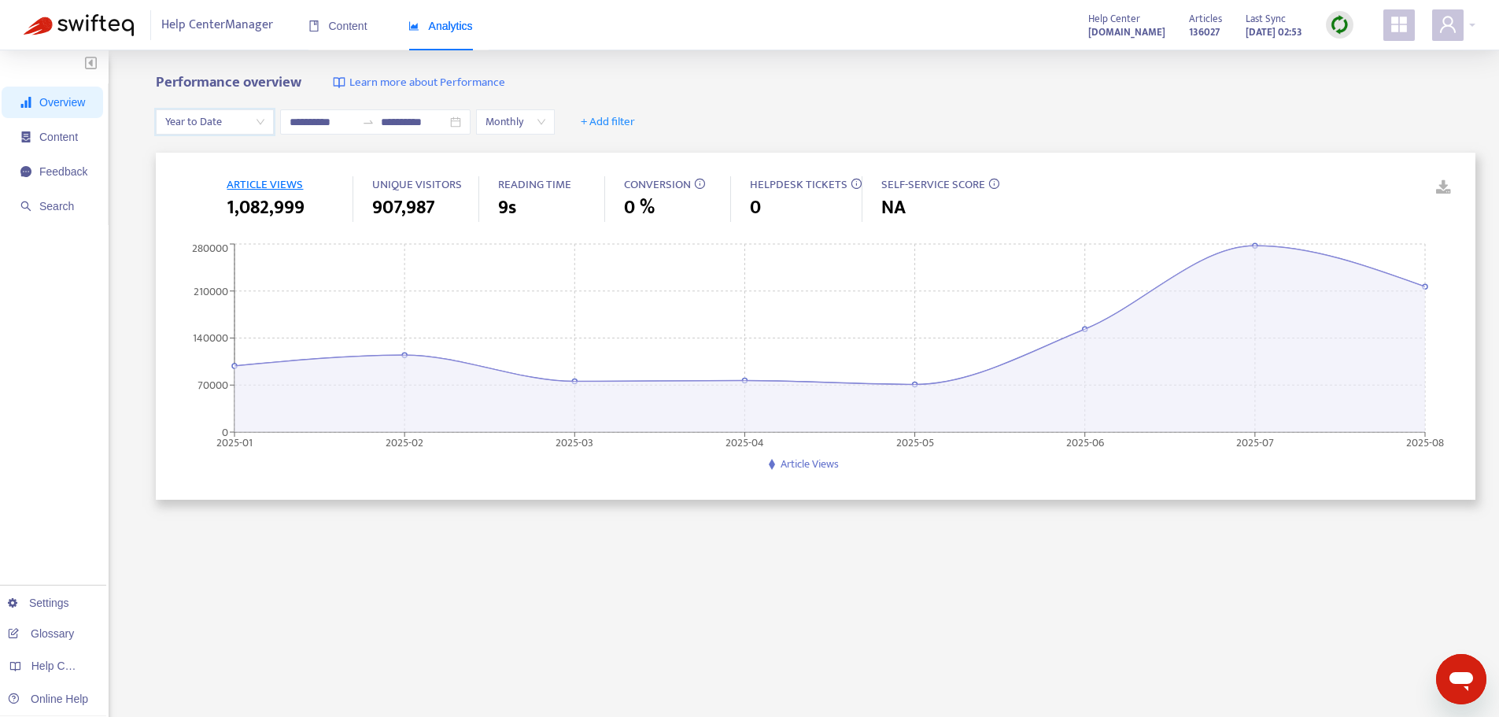
click at [1444, 186] on link at bounding box center [1432, 188] width 24 height 24
click at [635, 121] on span "+ Add filter" at bounding box center [608, 122] width 54 height 19
click at [647, 281] on span "Visitors" at bounding box center [650, 279] width 70 height 17
click at [636, 124] on div "Visitors: All" at bounding box center [601, 122] width 70 height 24
click at [636, 177] on div "Staff" at bounding box center [749, 177] width 274 height 17
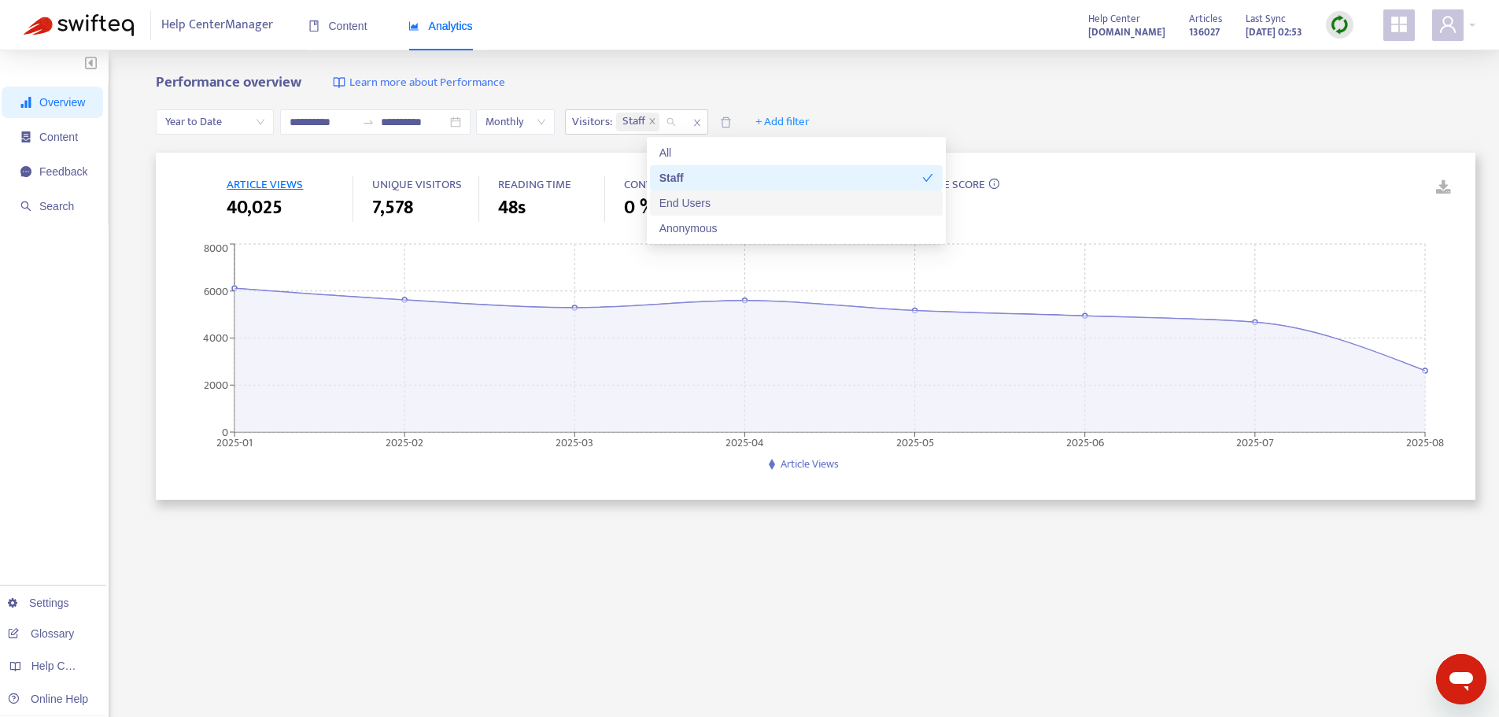
click at [713, 199] on div "End Users" at bounding box center [796, 202] width 274 height 17
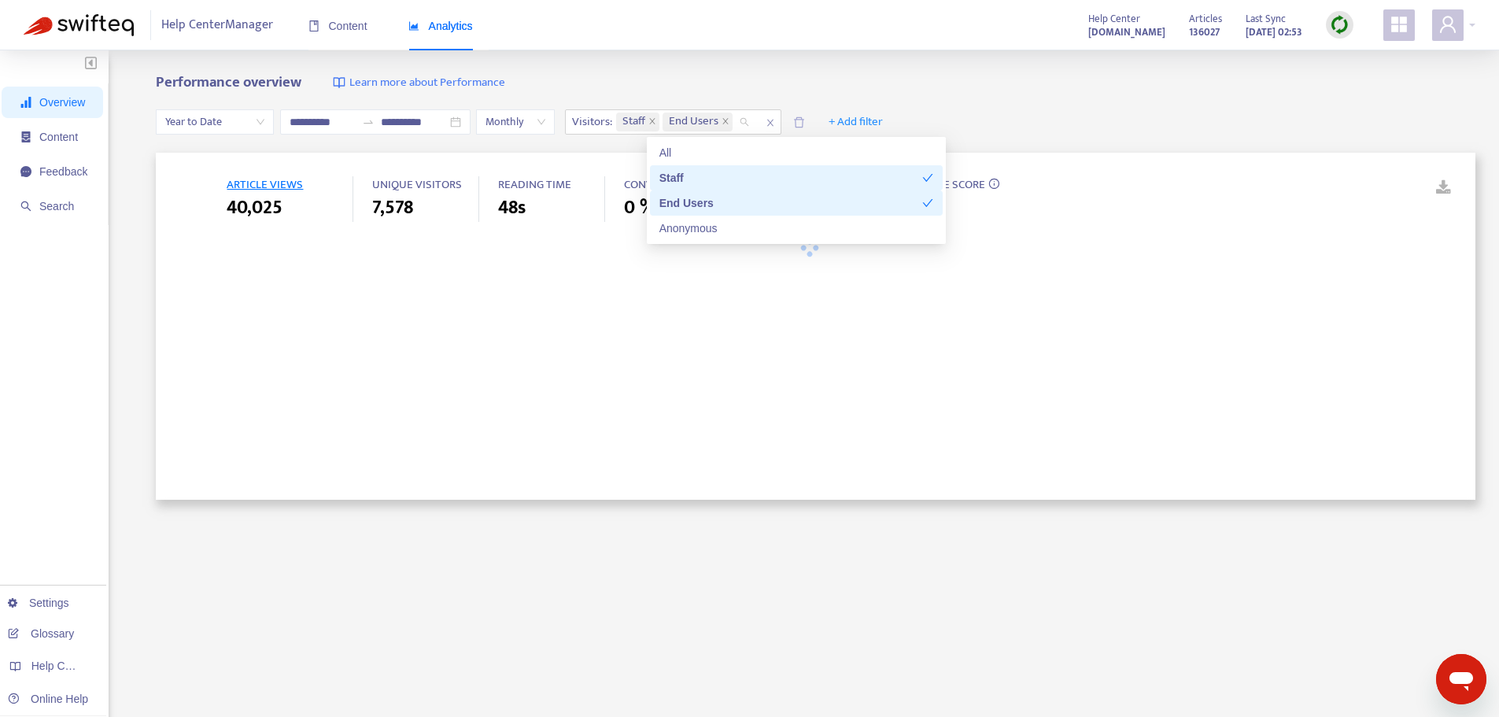
click at [717, 179] on div "Staff" at bounding box center [790, 177] width 263 height 17
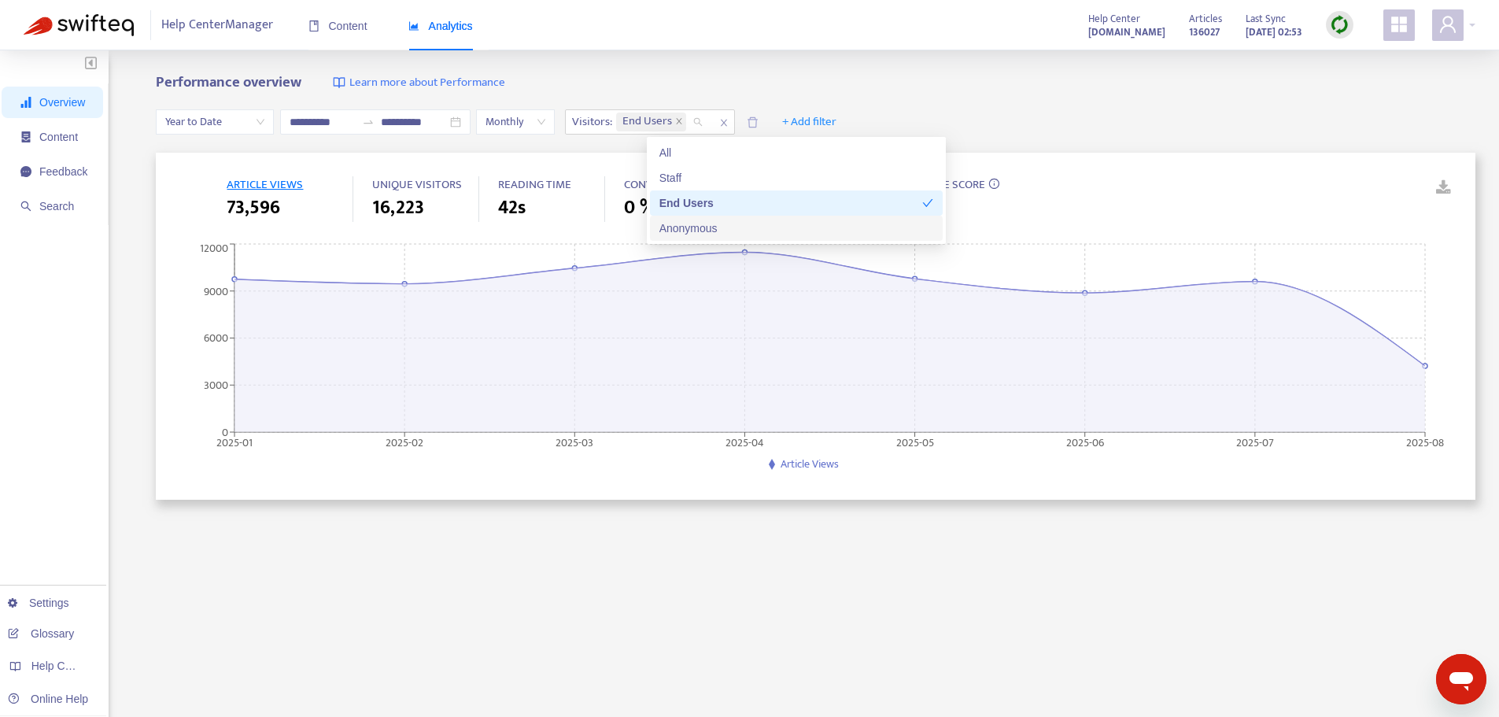
click at [688, 226] on div "Anonymous" at bounding box center [796, 227] width 274 height 17
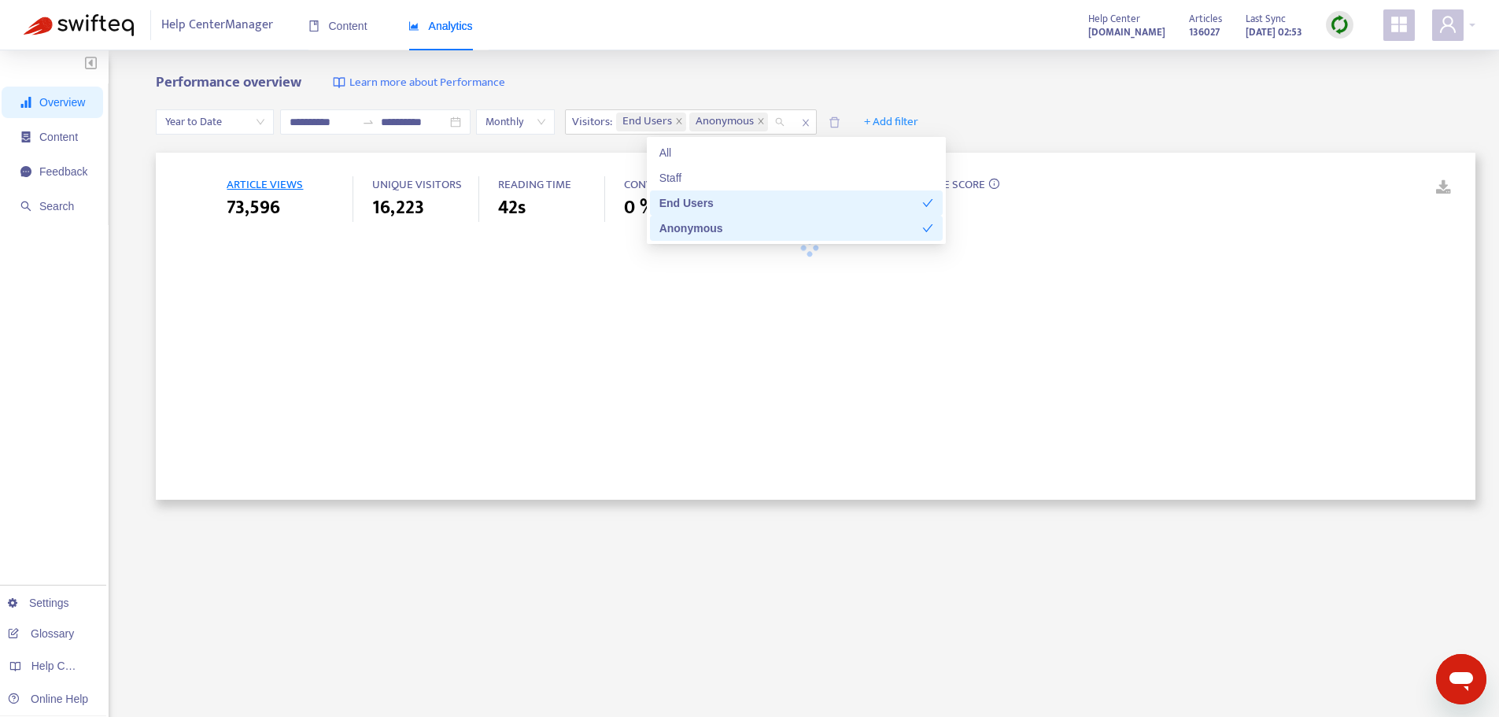
click at [683, 197] on div "End Users" at bounding box center [790, 202] width 263 height 17
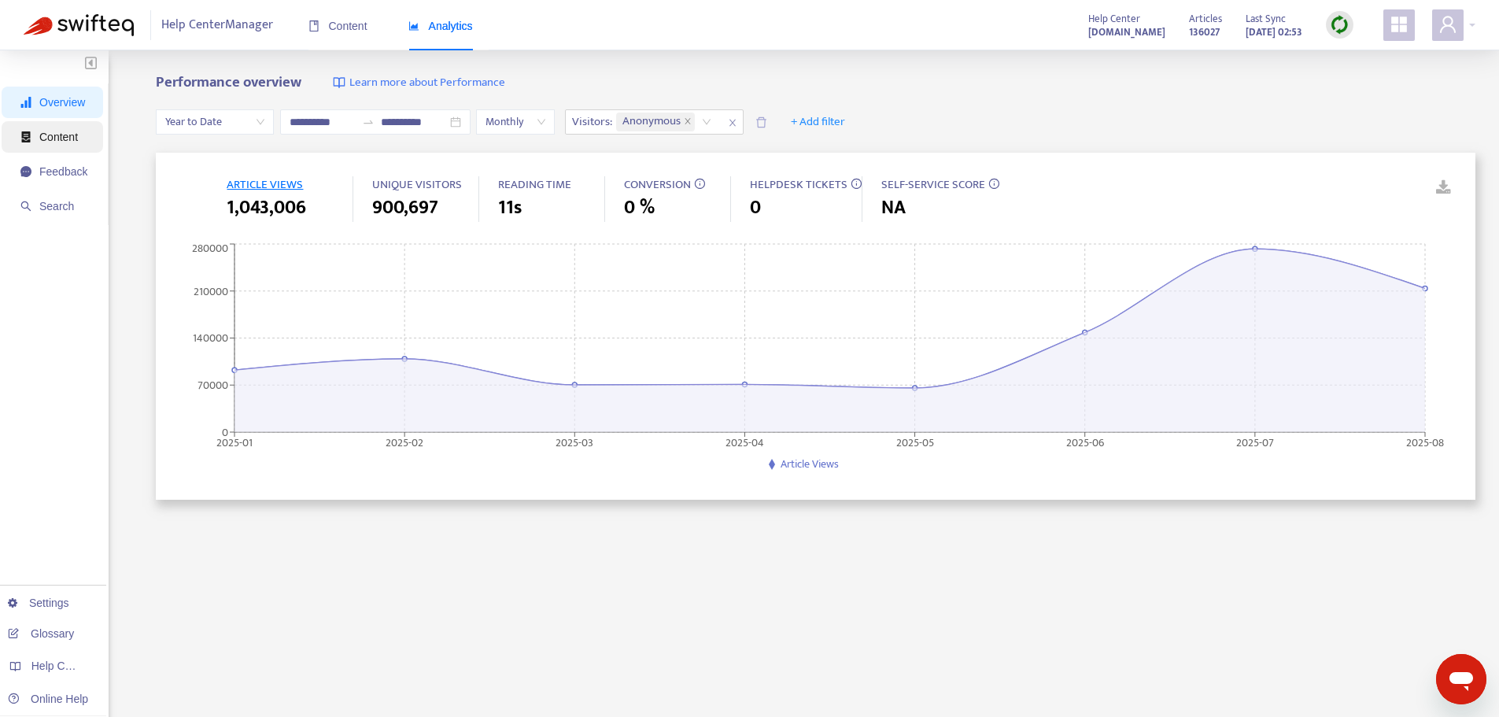
click at [57, 131] on span "Content" at bounding box center [58, 137] width 39 height 13
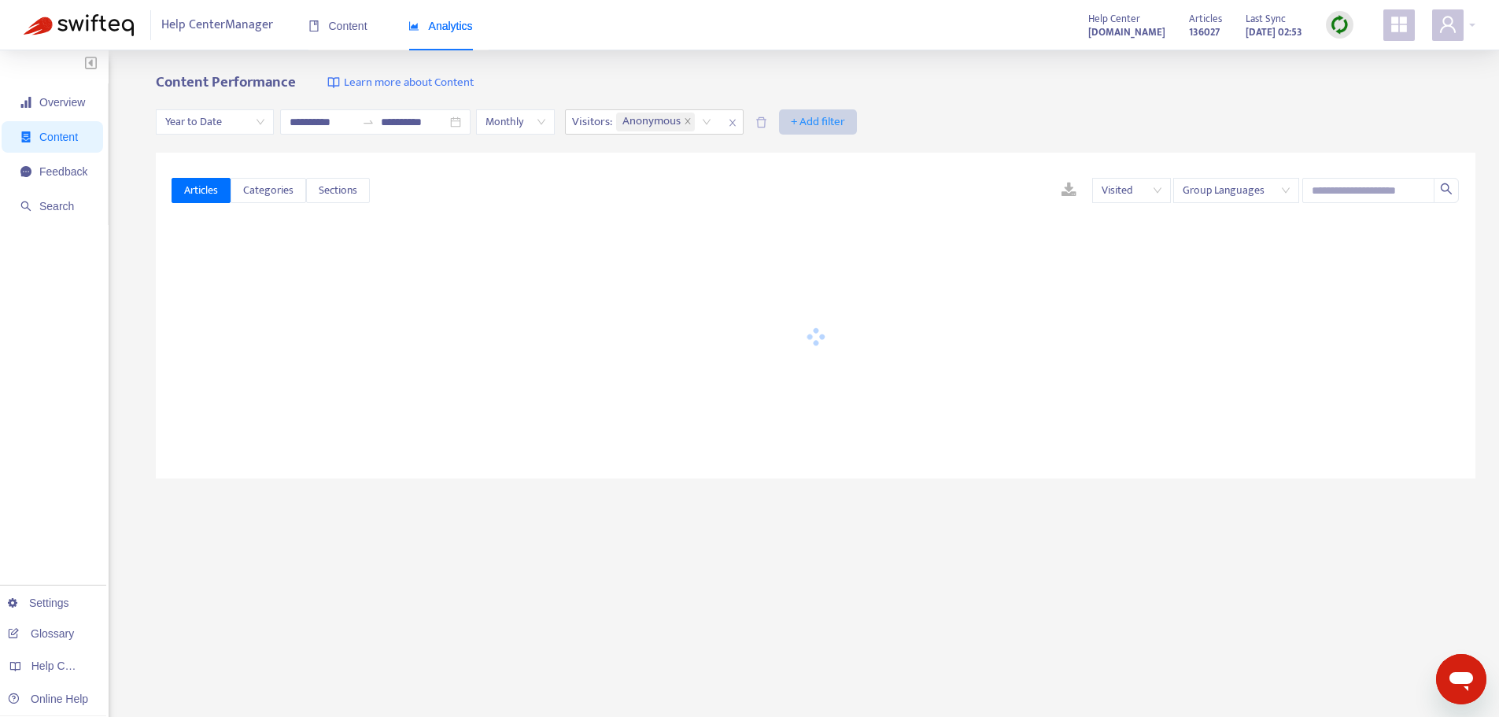
click at [845, 125] on span "+ Add filter" at bounding box center [818, 122] width 54 height 19
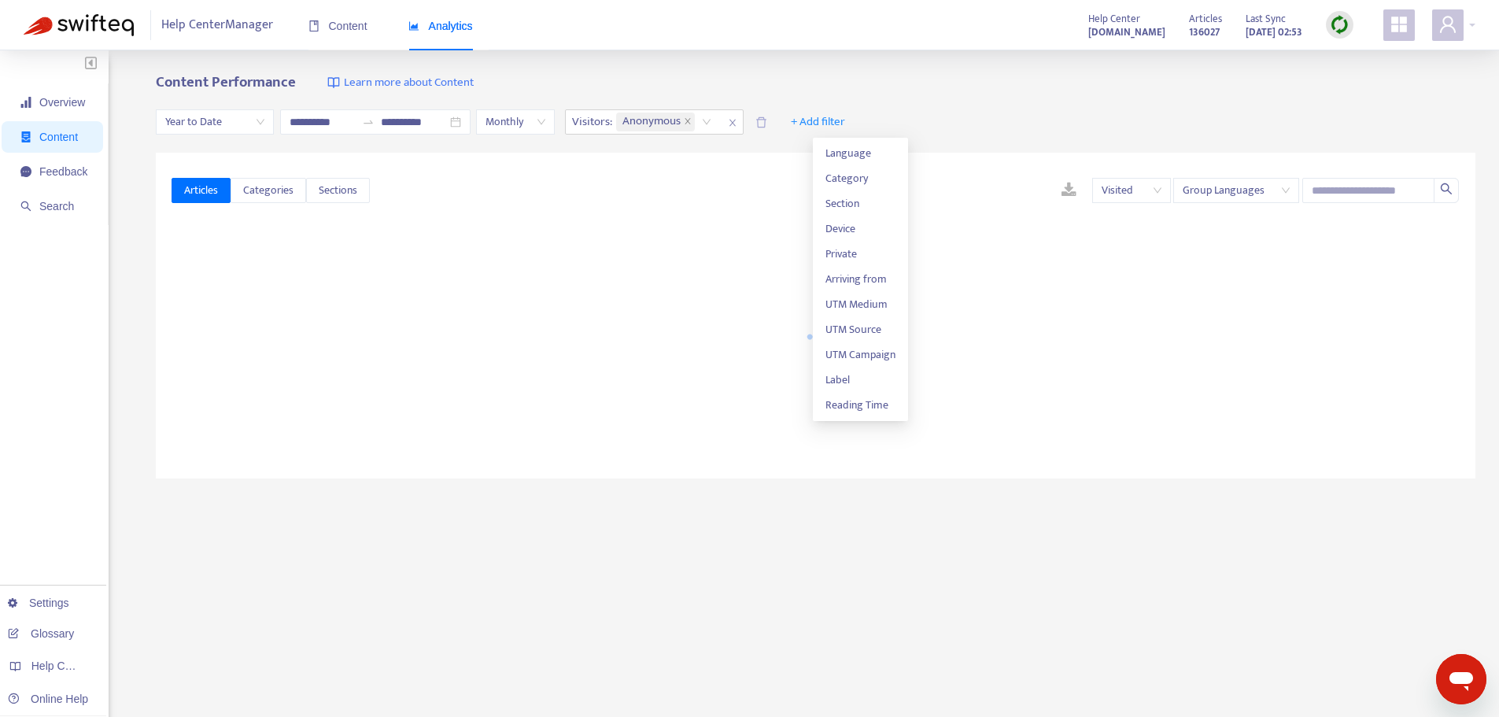
click at [734, 57] on div "**********" at bounding box center [749, 522] width 1499 height 944
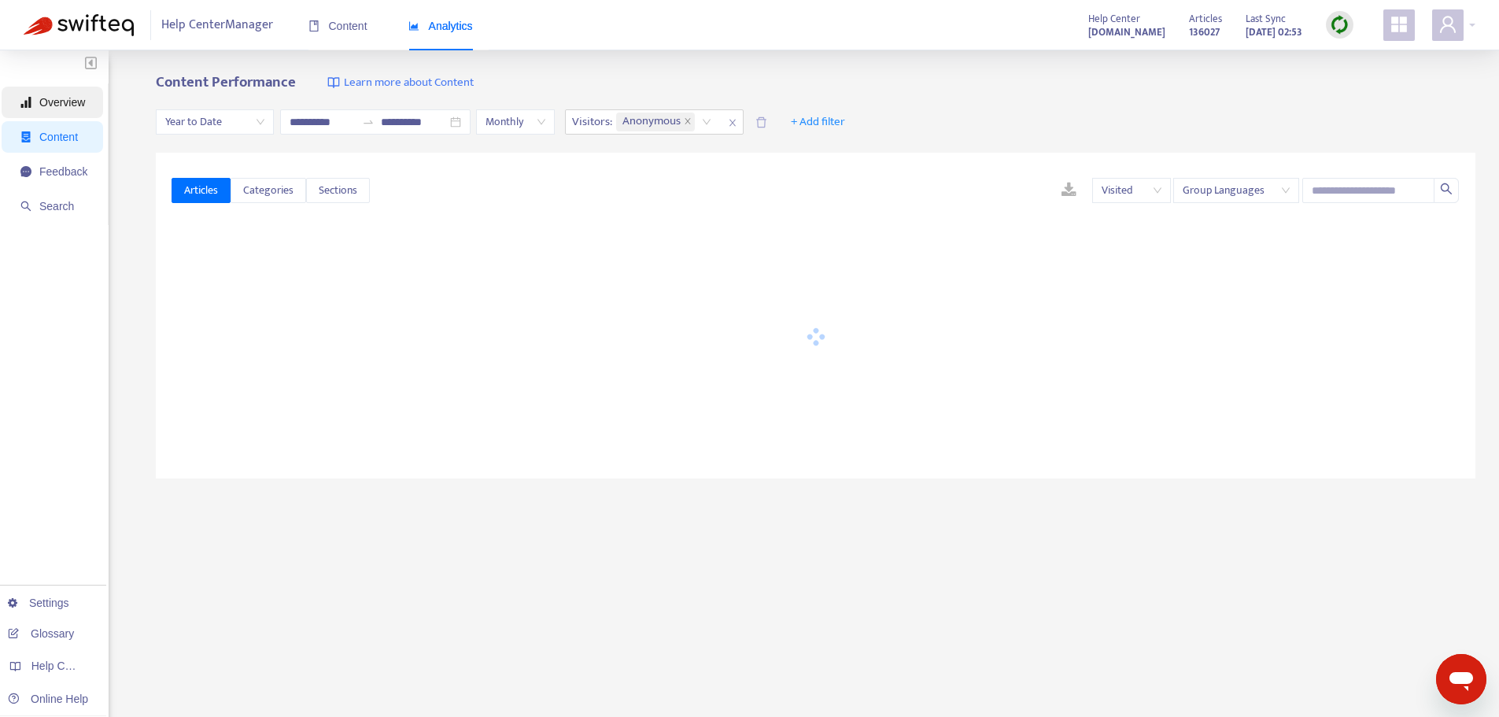
click at [59, 106] on span "Overview" at bounding box center [62, 102] width 46 height 13
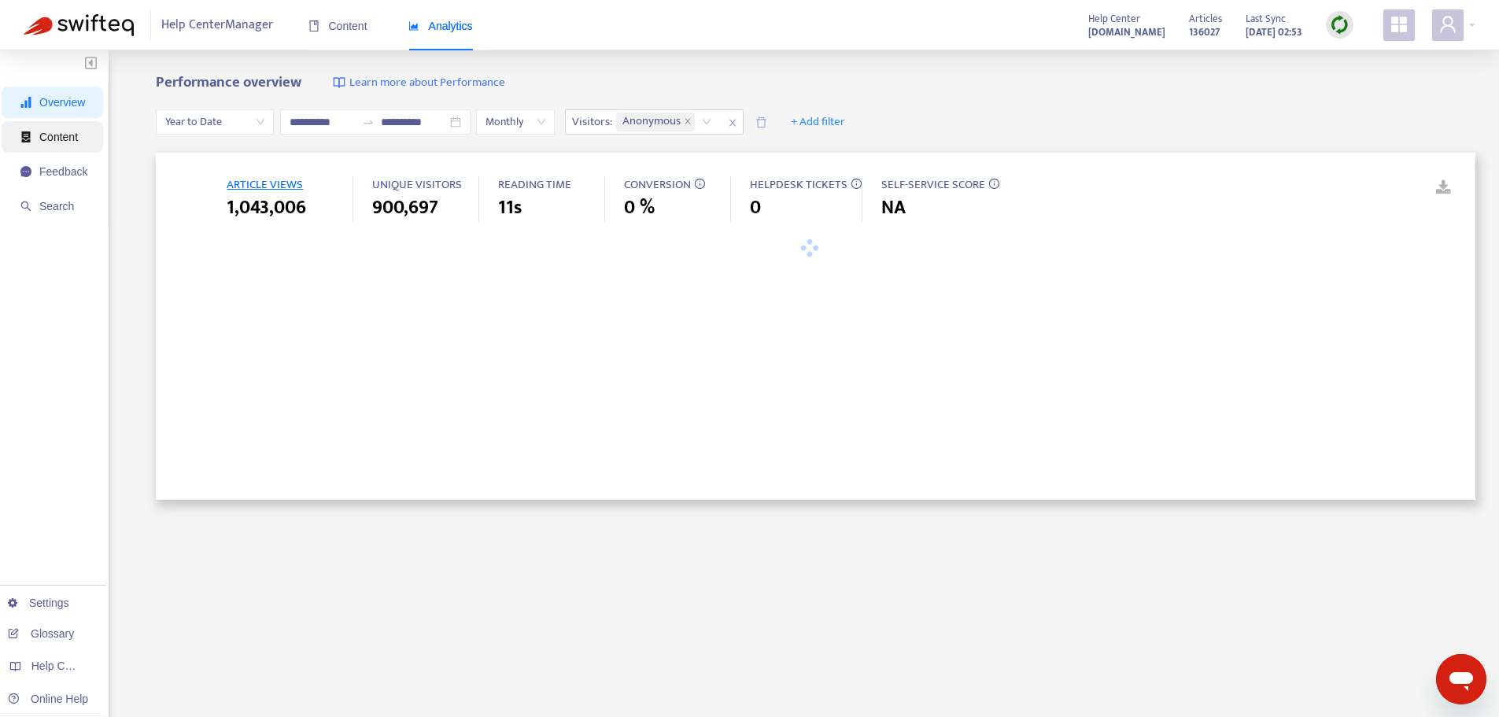
click at [57, 138] on span "Content" at bounding box center [58, 137] width 39 height 13
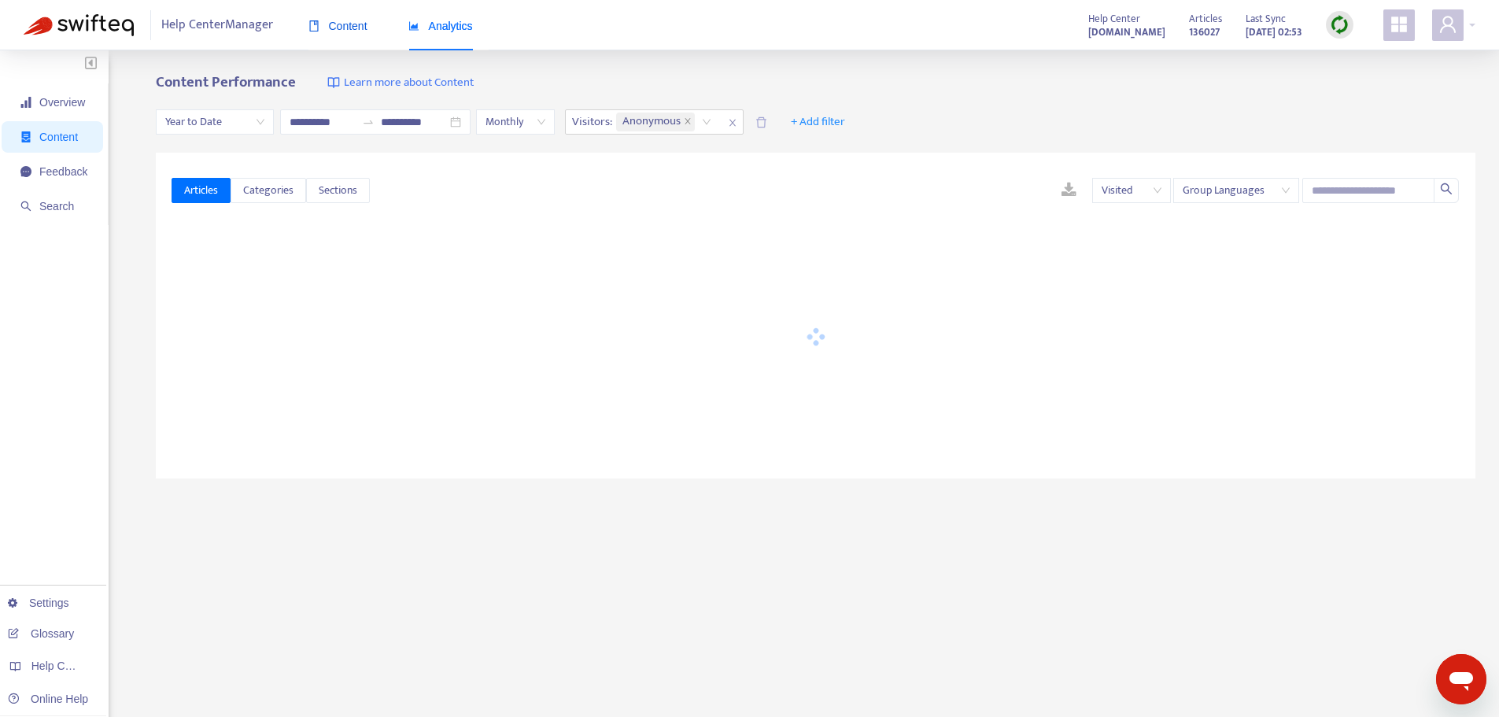
click at [337, 31] on span "Content" at bounding box center [337, 26] width 59 height 13
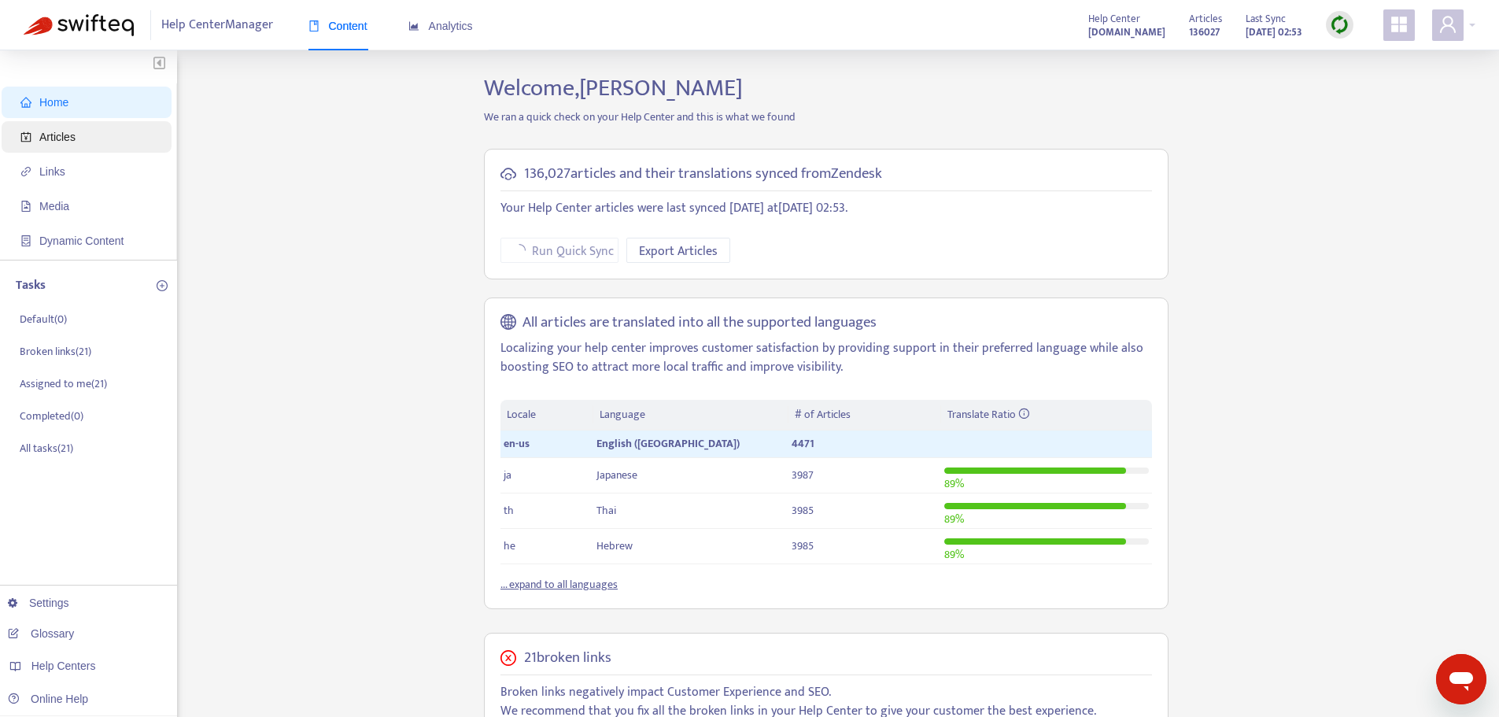
click at [47, 133] on span "Articles" at bounding box center [57, 137] width 36 height 13
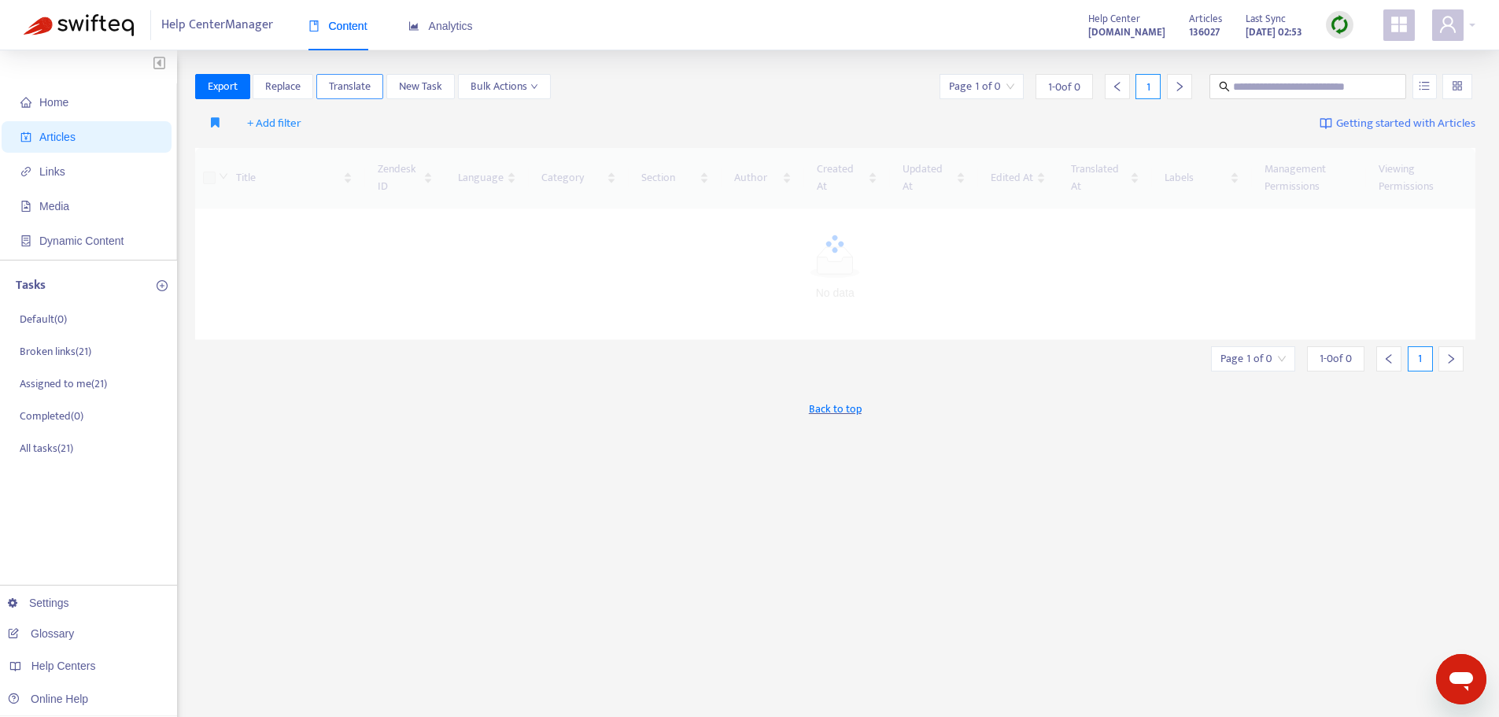
click at [360, 89] on span "Translate" at bounding box center [350, 86] width 42 height 17
click at [767, 120] on div "+ Add filter Getting started with Articles" at bounding box center [835, 123] width 1281 height 37
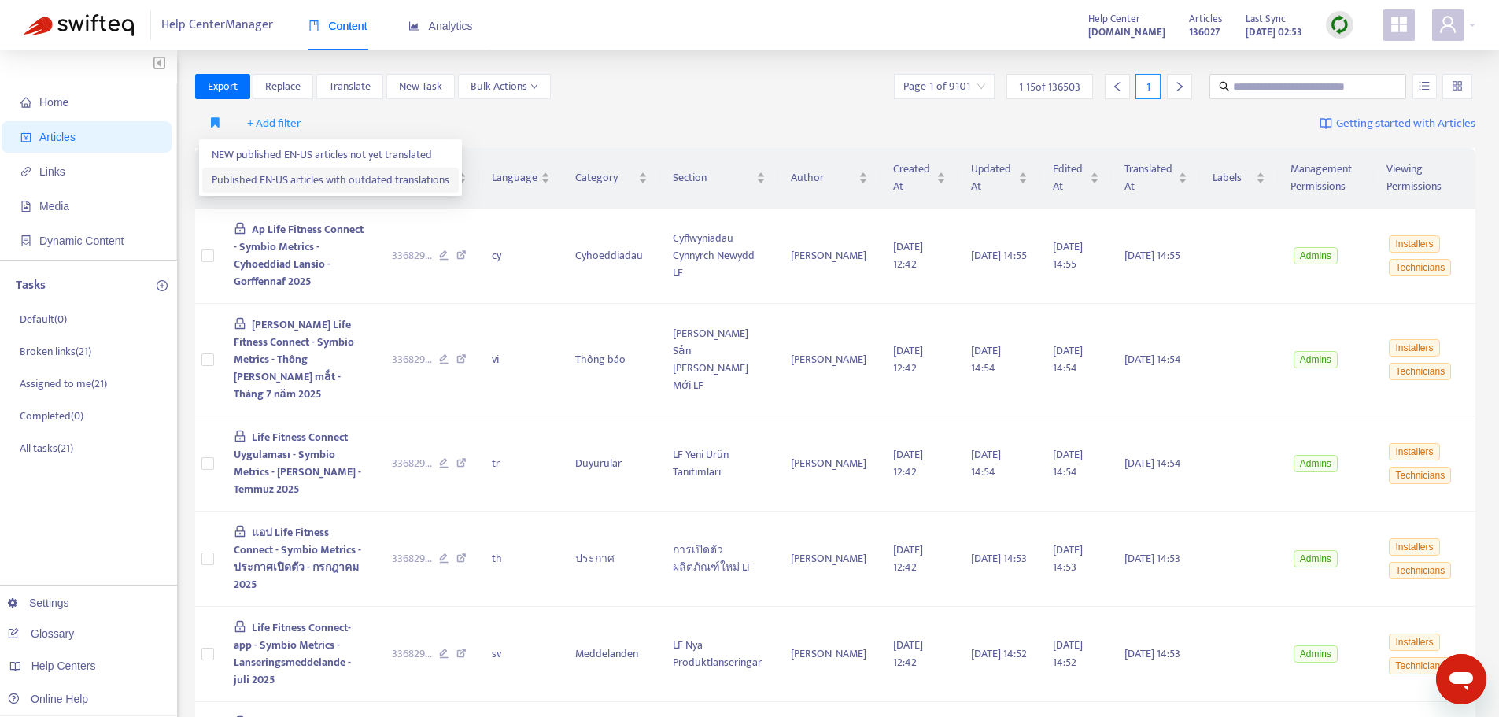
click at [239, 177] on span "Published EN-US articles with outdated translations" at bounding box center [331, 180] width 238 height 17
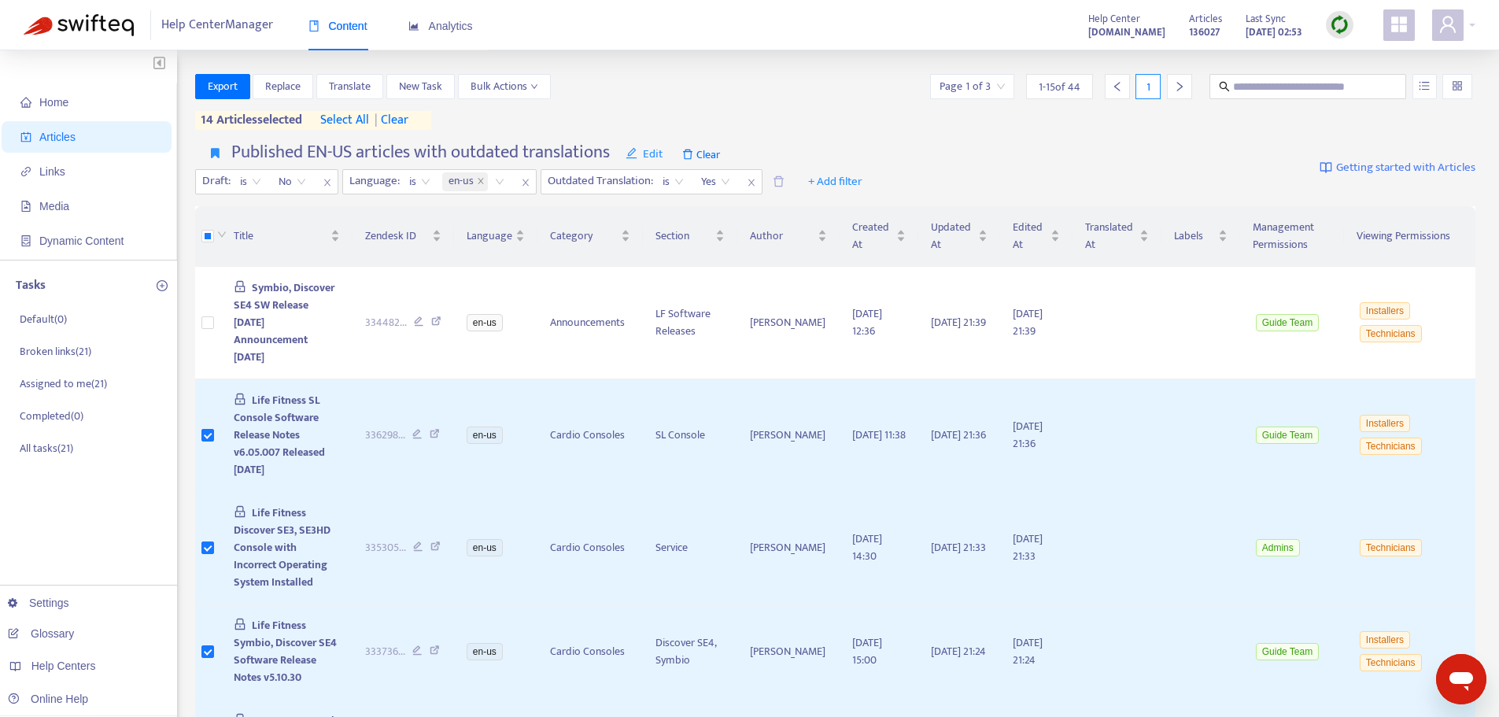
click at [348, 120] on span "select all" at bounding box center [344, 120] width 49 height 19
click at [343, 88] on span "Translate" at bounding box center [350, 86] width 42 height 17
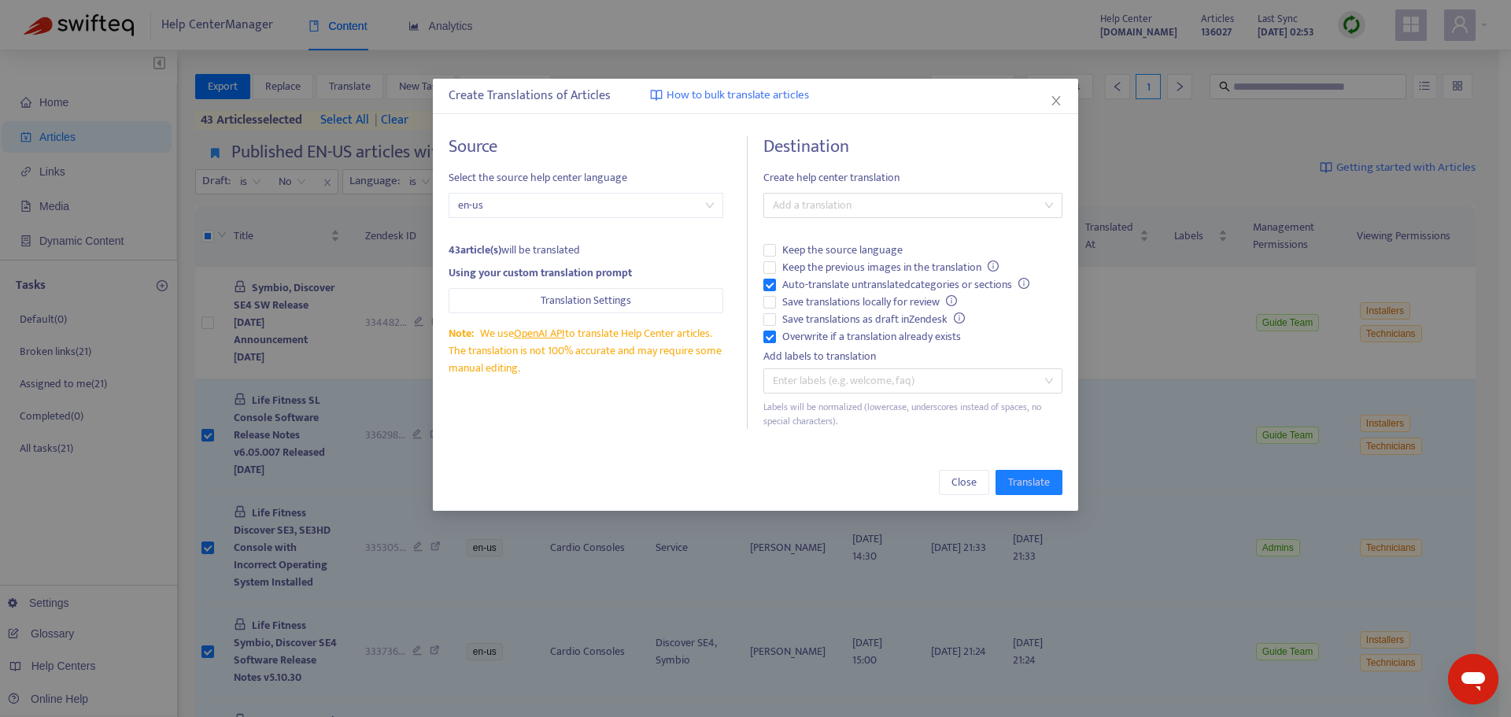
click at [842, 218] on div "Destination Create help center translation Add a translation Keep the source la…" at bounding box center [912, 282] width 299 height 293
click at [838, 208] on div at bounding box center [904, 205] width 275 height 19
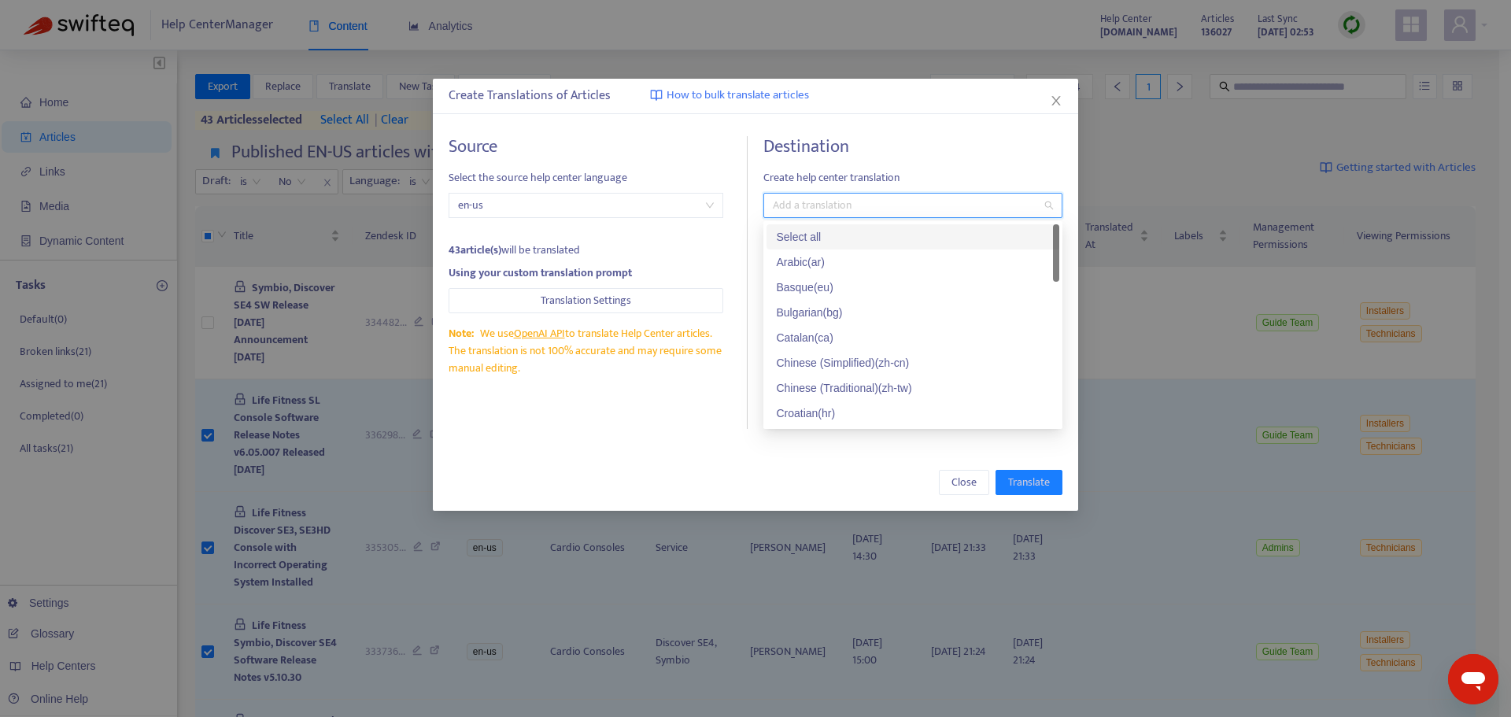
click at [821, 244] on div "Select all" at bounding box center [912, 236] width 293 height 25
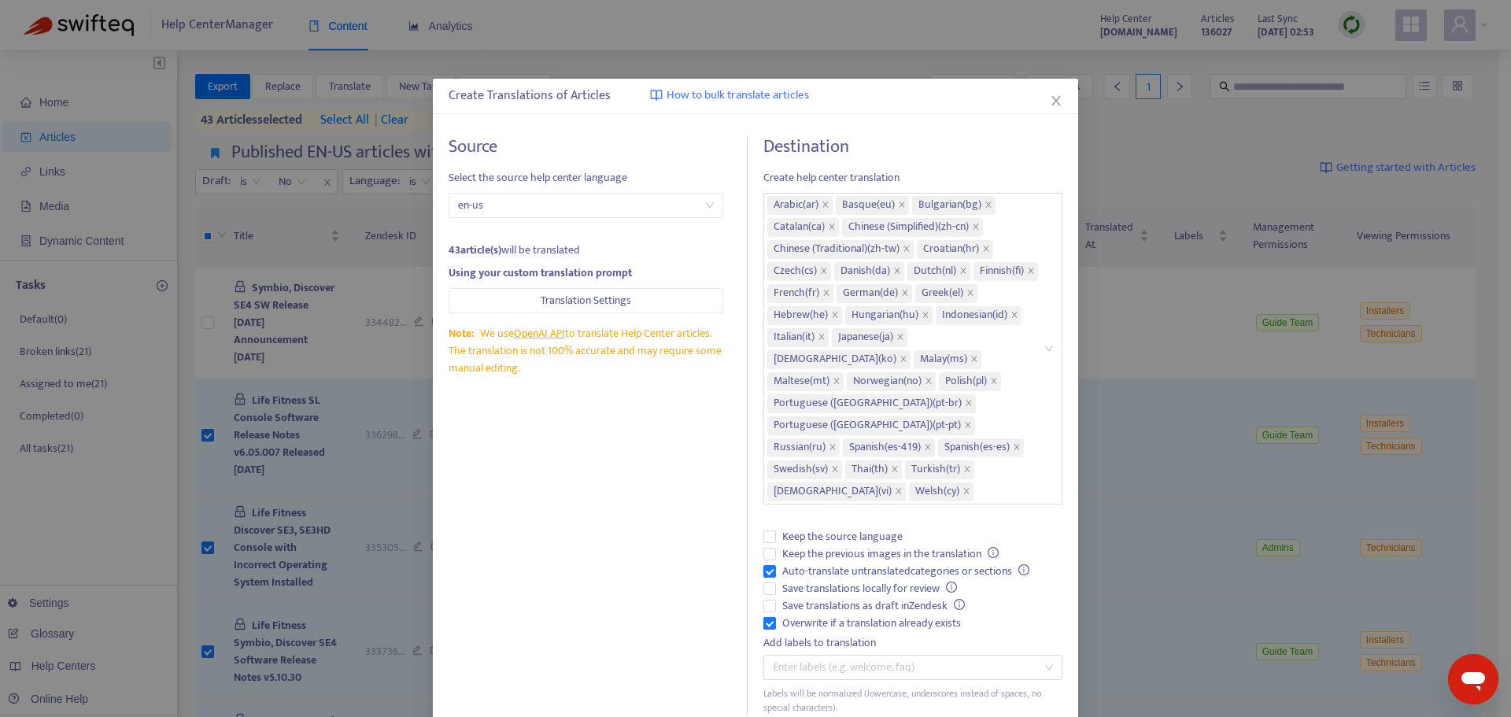
click at [533, 522] on div "Source Select the source help center language en-us 43 article(s) will be trans…" at bounding box center [597, 425] width 299 height 579
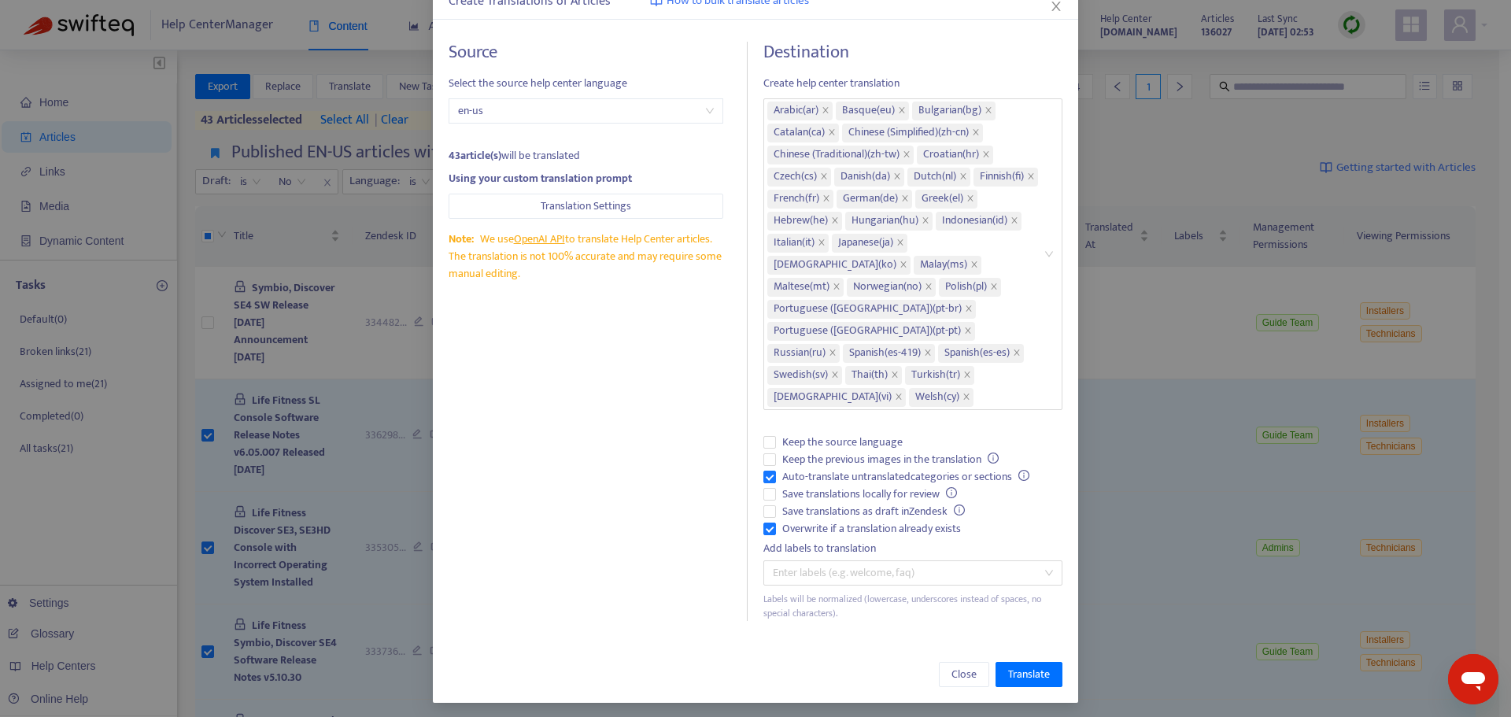
scroll to position [99, 0]
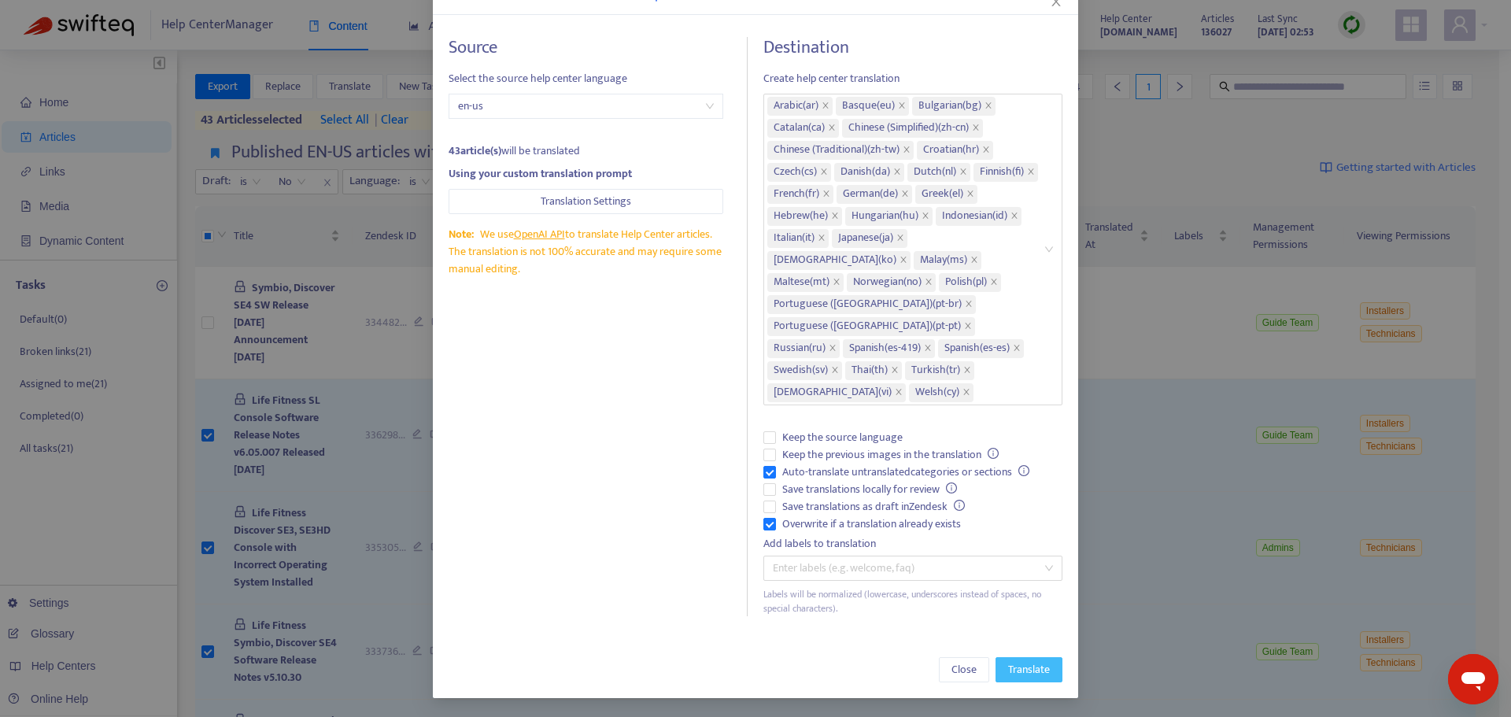
click at [1024, 667] on span "Translate" at bounding box center [1029, 669] width 42 height 17
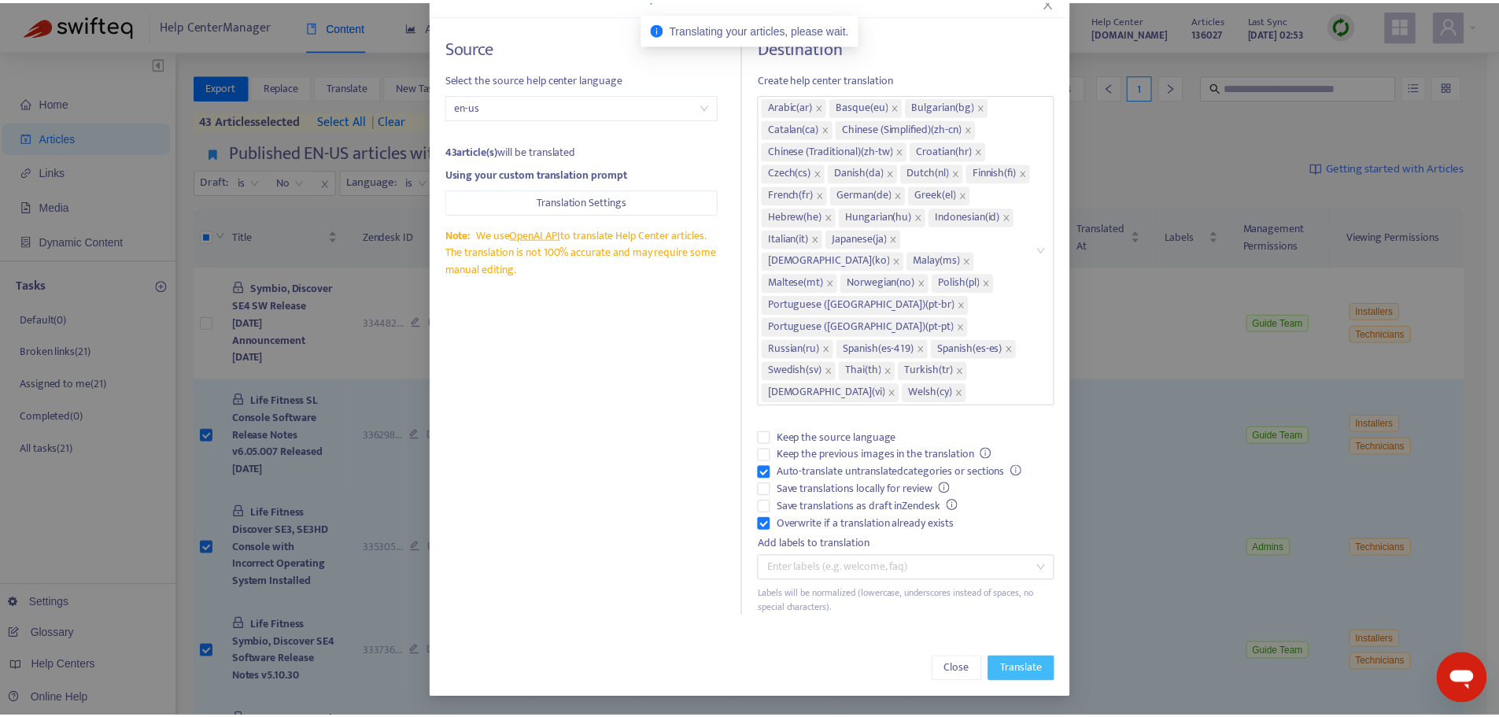
scroll to position [0, 0]
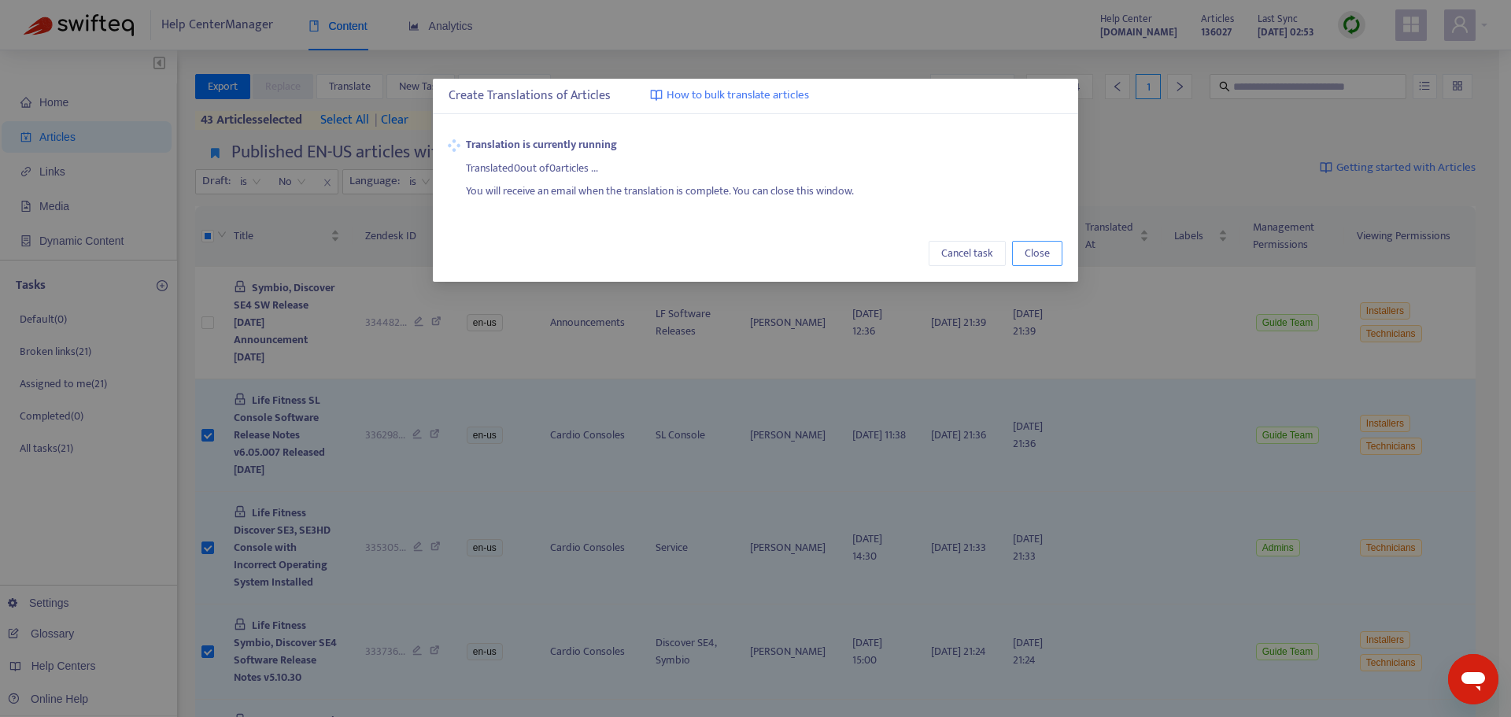
click at [1038, 253] on span "Close" at bounding box center [1036, 253] width 25 height 17
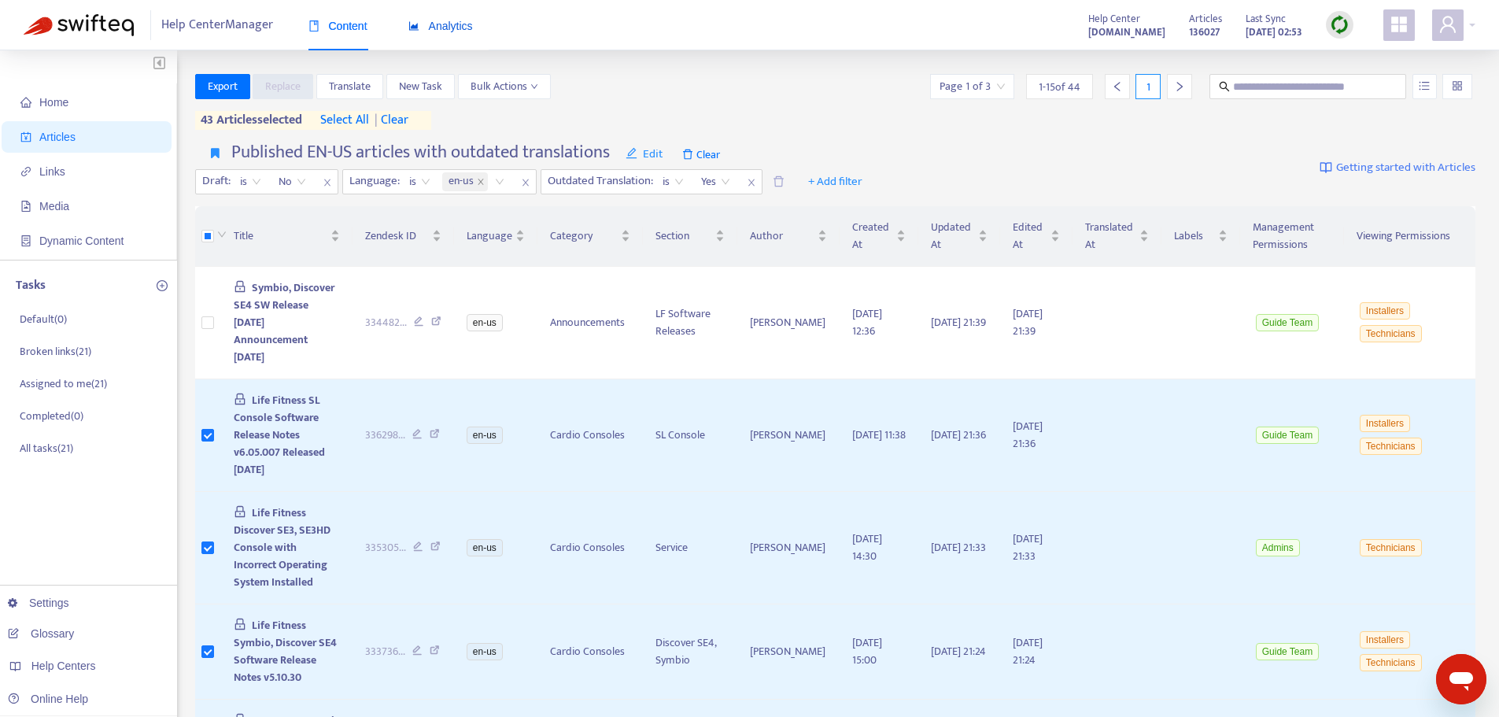
click at [431, 22] on span "Analytics" at bounding box center [440, 26] width 65 height 13
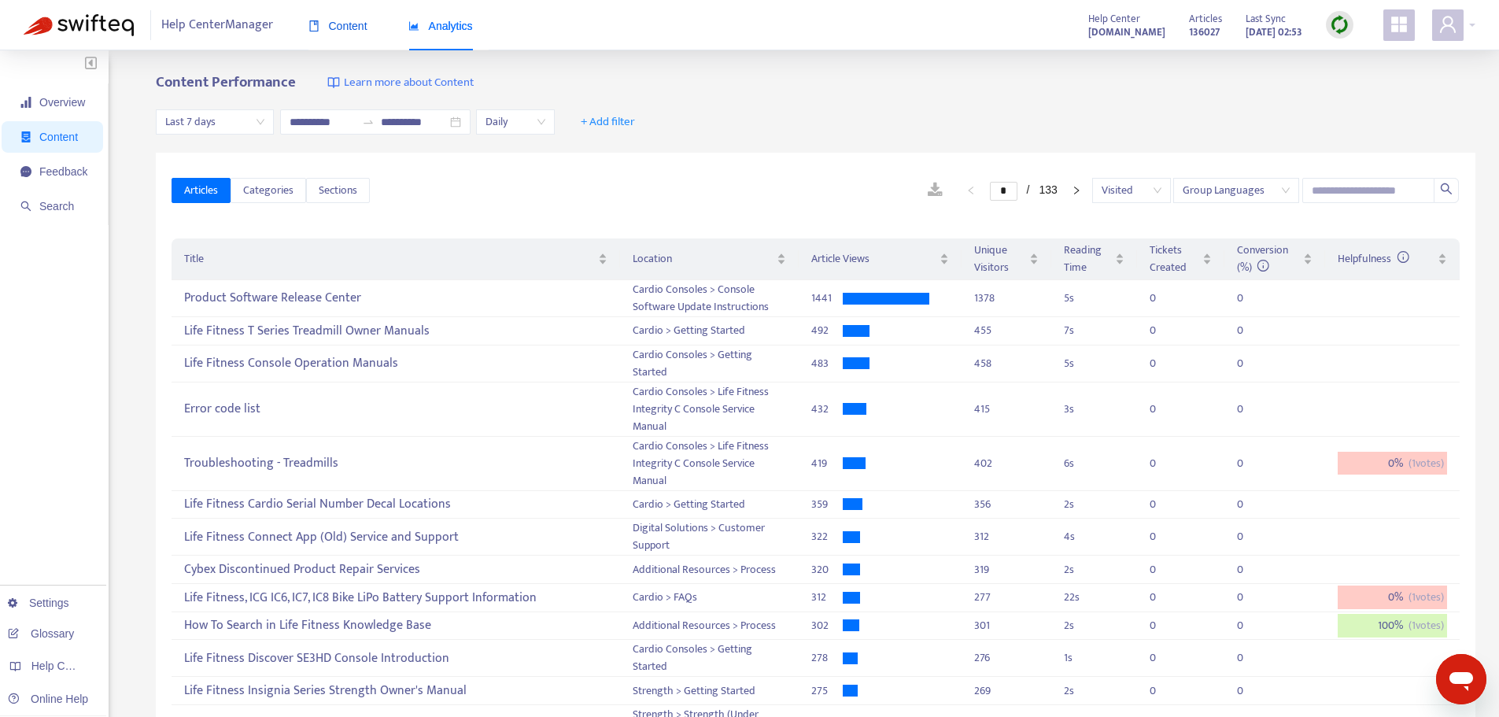
click at [332, 26] on span "Content" at bounding box center [337, 26] width 59 height 13
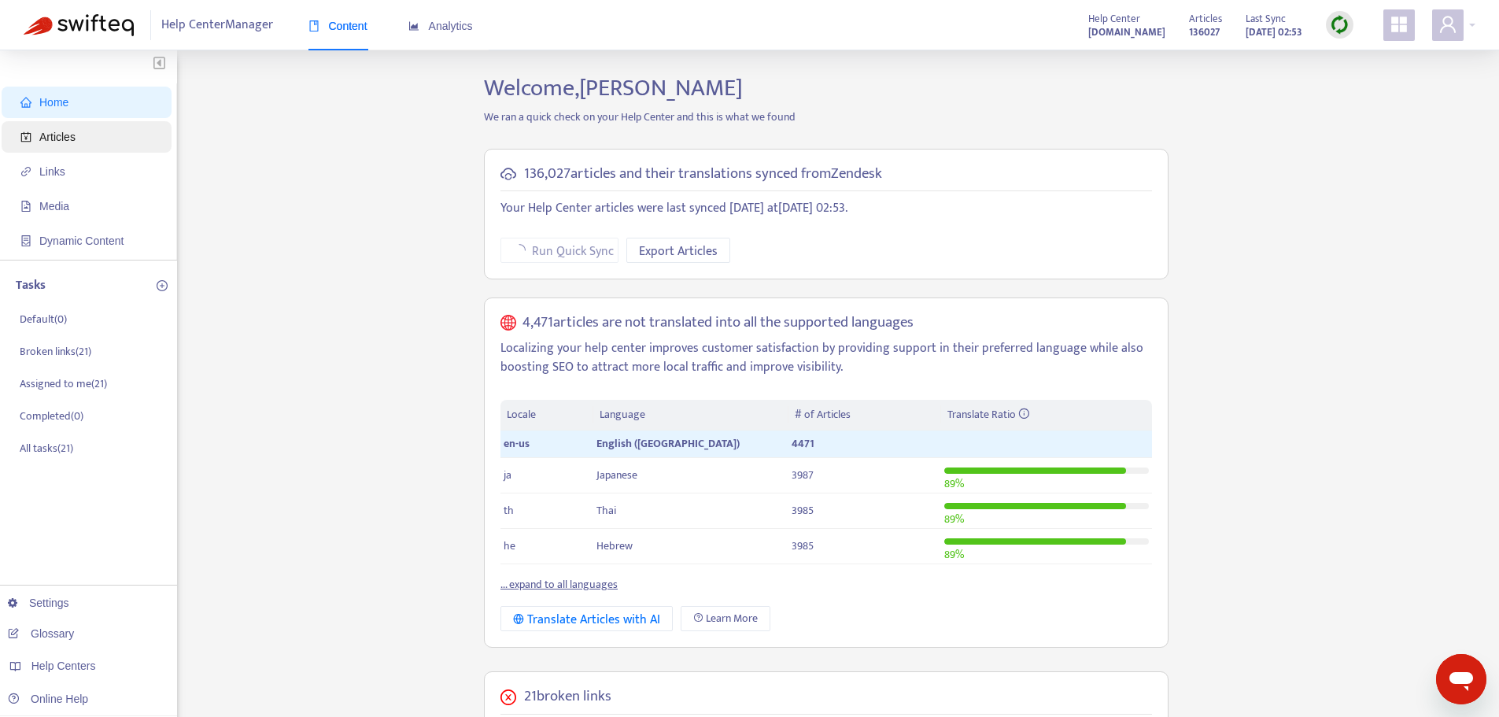
click at [62, 140] on span "Articles" at bounding box center [57, 137] width 36 height 13
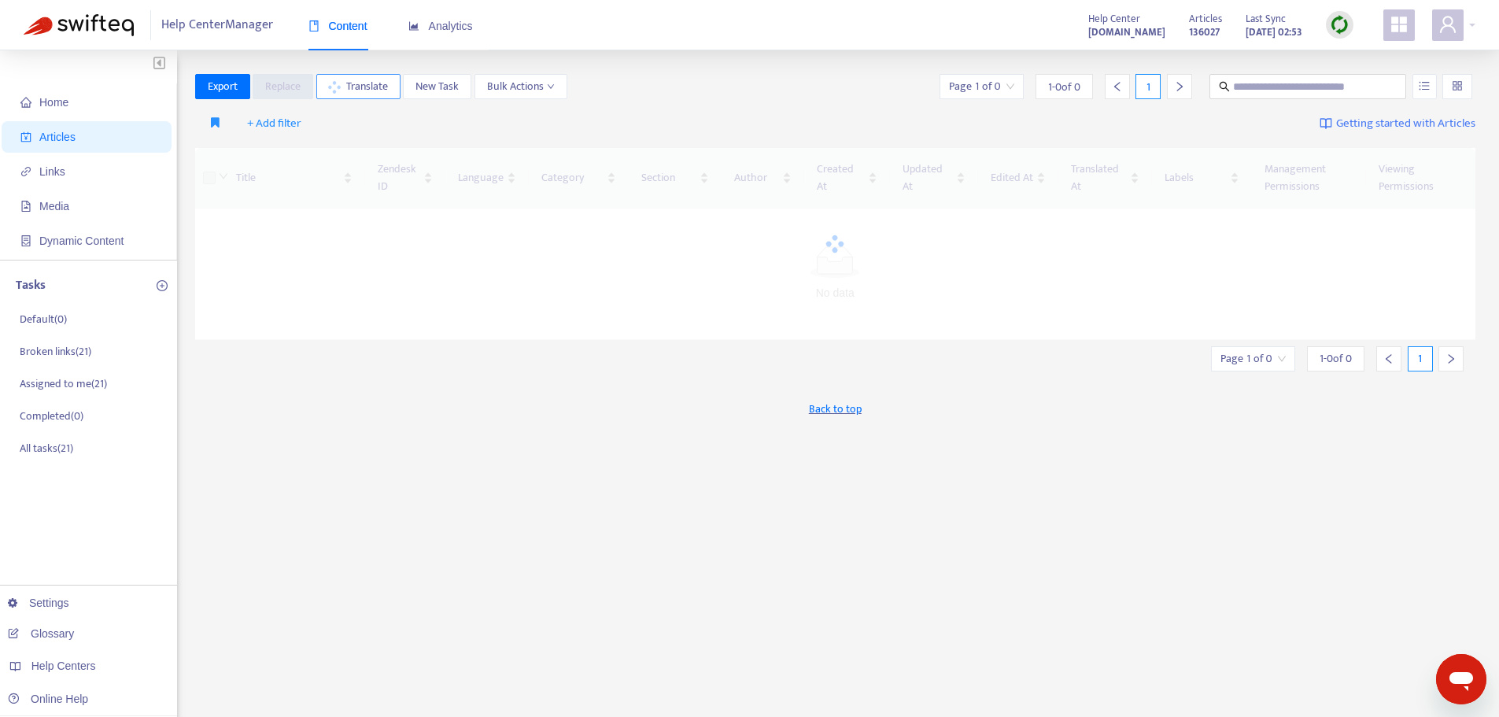
click at [369, 83] on span "Translate" at bounding box center [367, 86] width 42 height 17
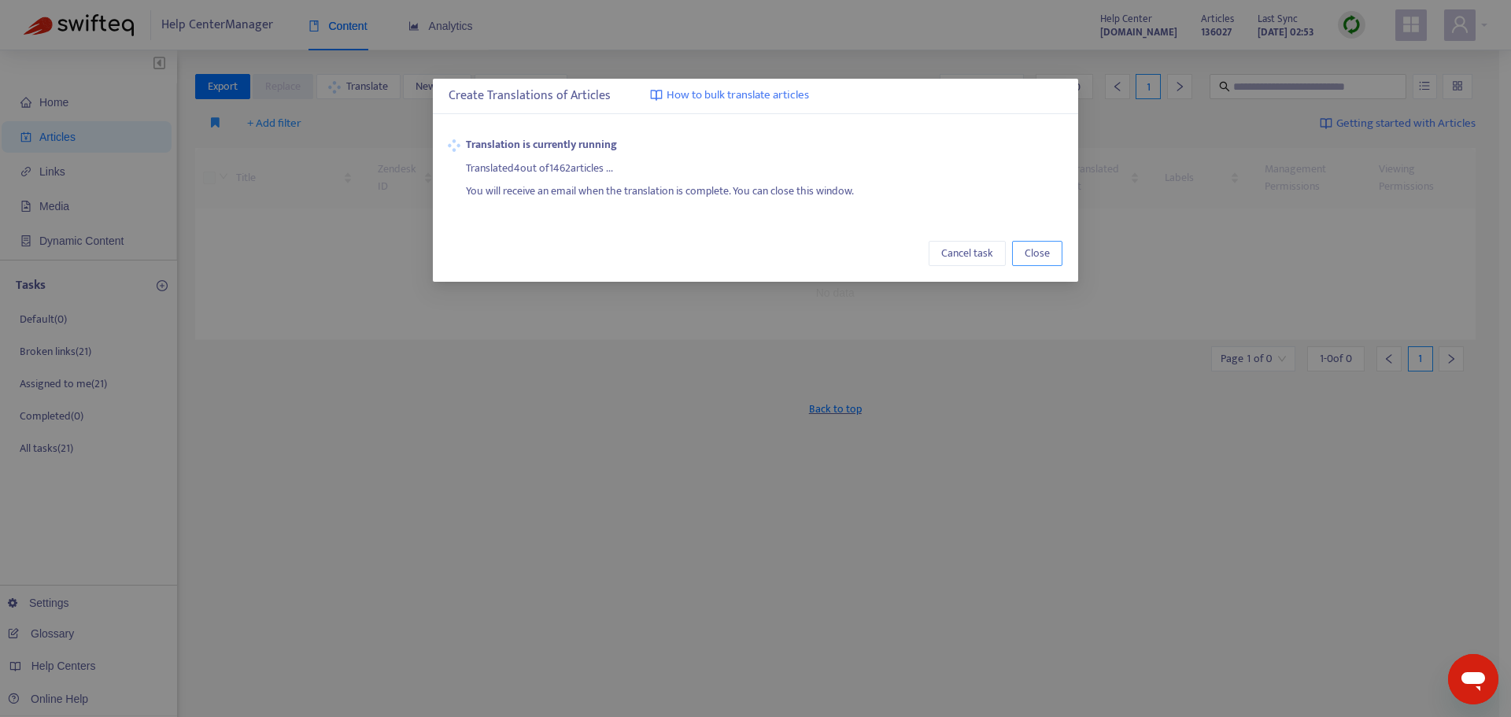
click at [1038, 256] on span "Close" at bounding box center [1036, 253] width 25 height 17
